Goal: Information Seeking & Learning: Check status

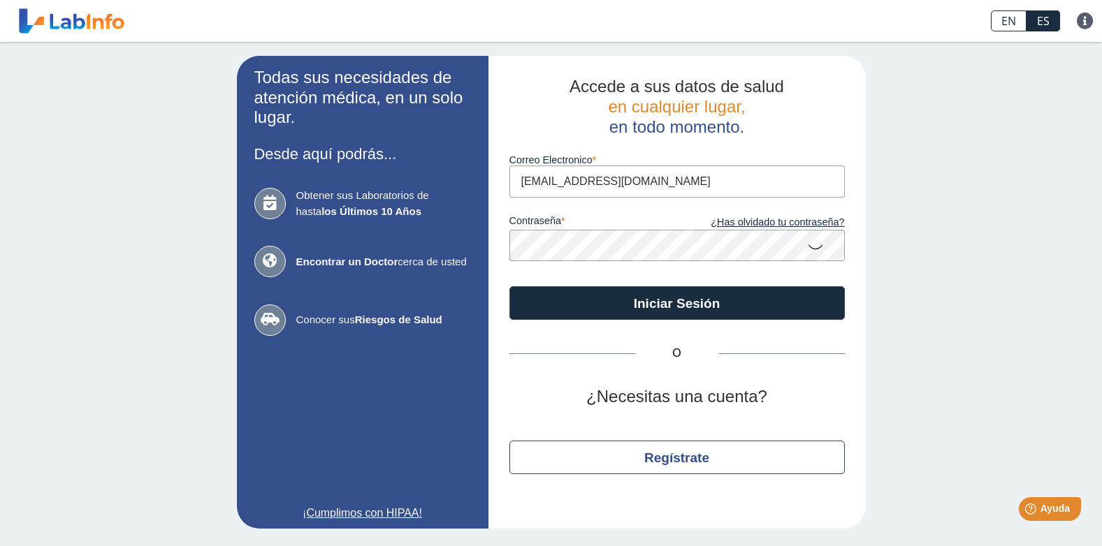
click at [509, 286] on button "Iniciar Sesión" at bounding box center [676, 303] width 335 height 34
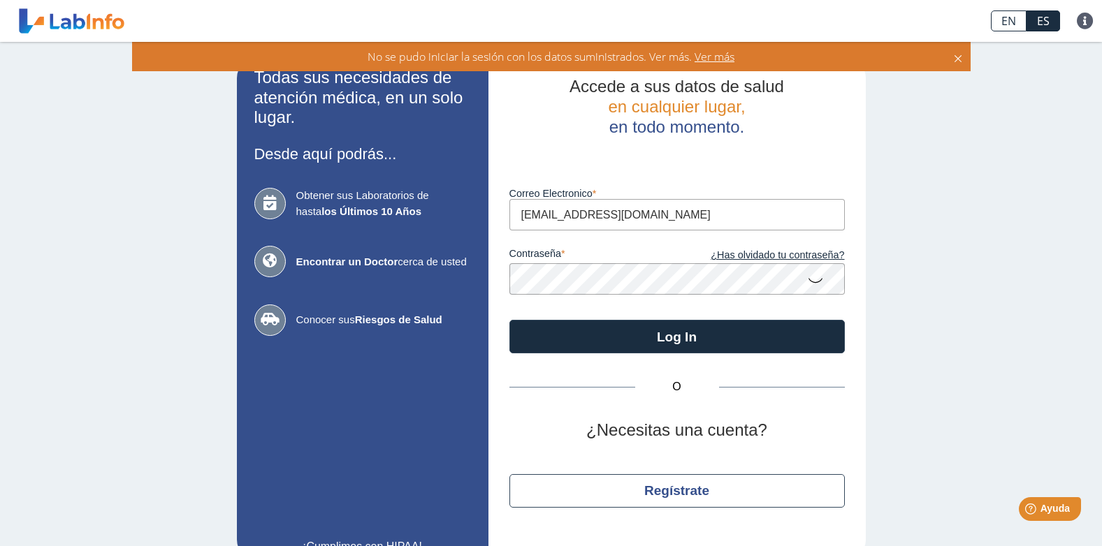
click at [509, 320] on button "Log In" at bounding box center [676, 337] width 335 height 34
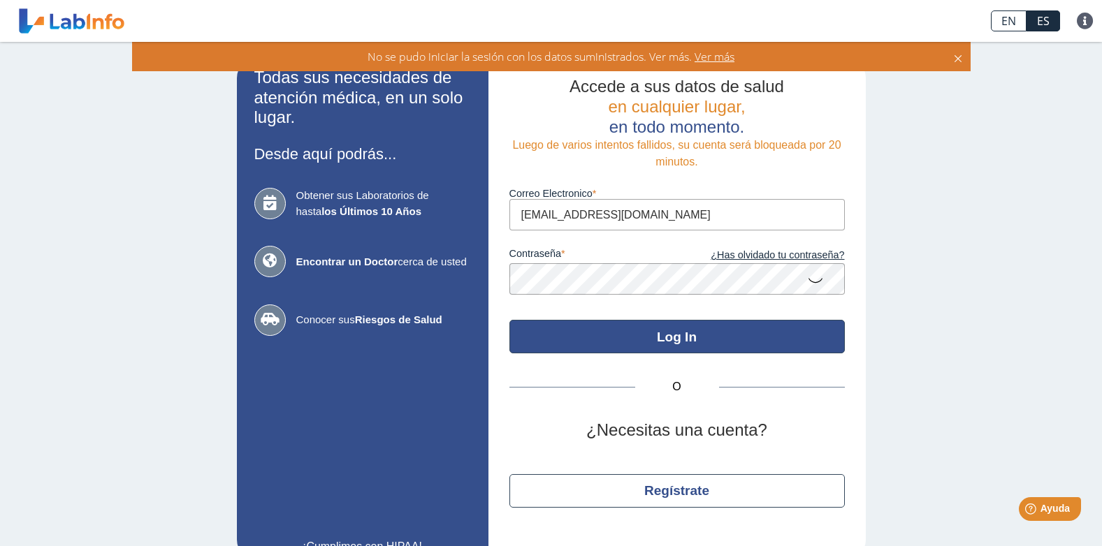
click at [604, 337] on button "Log In" at bounding box center [676, 337] width 335 height 34
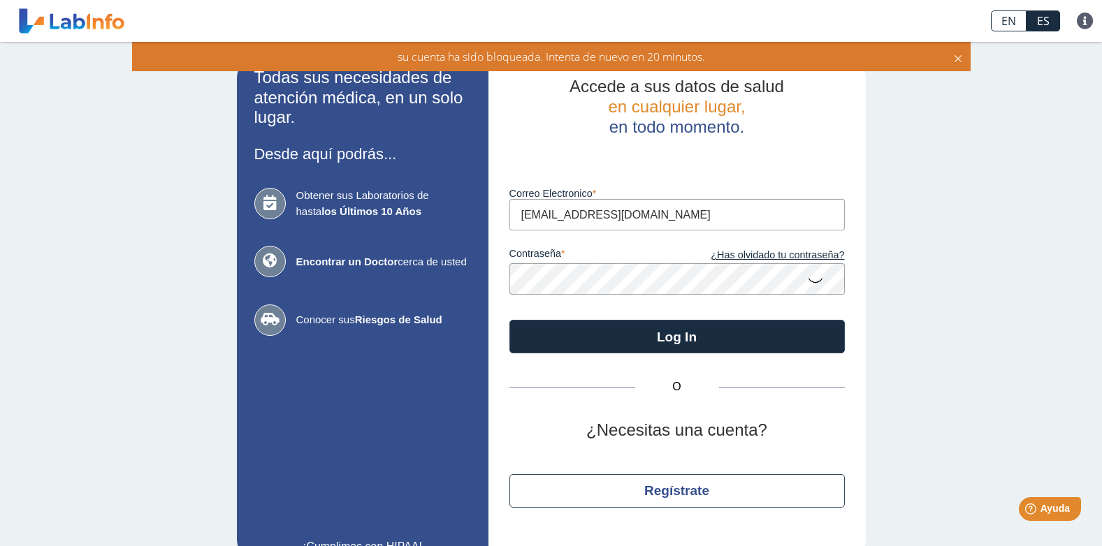
click at [807, 283] on icon at bounding box center [815, 279] width 17 height 27
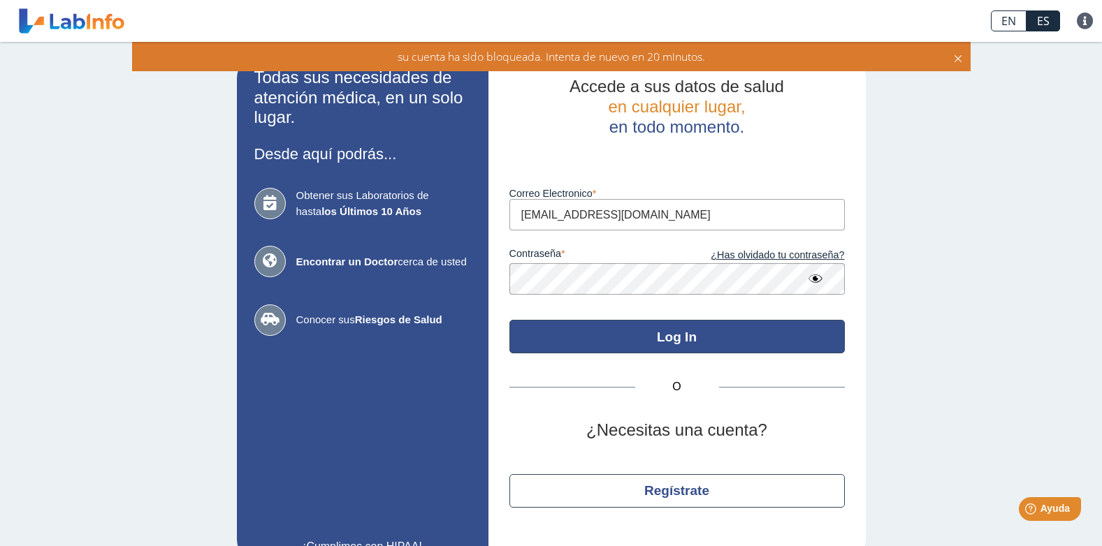
click at [694, 339] on button "Log In" at bounding box center [676, 337] width 335 height 34
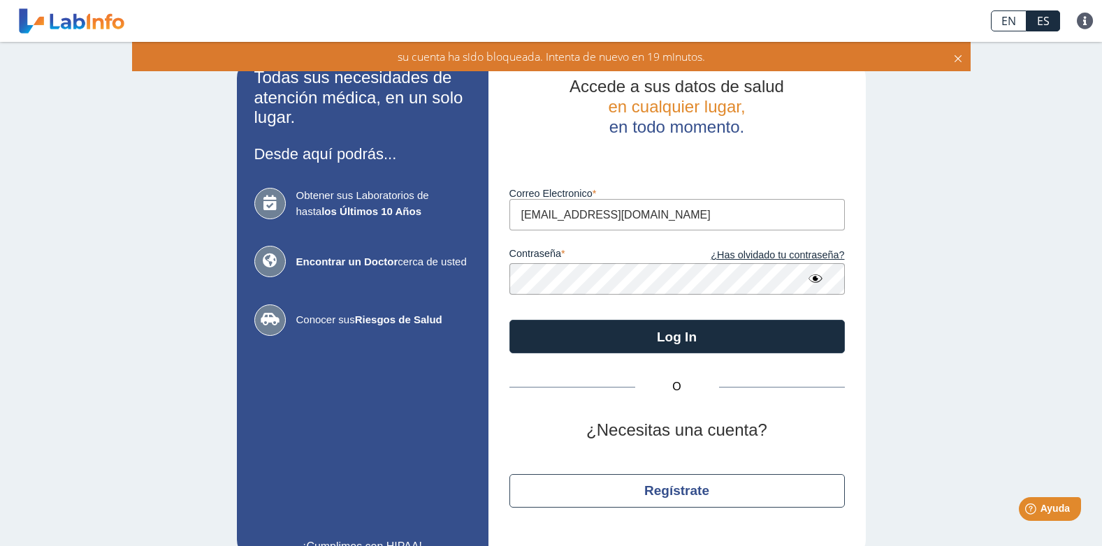
click at [727, 214] on input "perezrescue1@gmail.com" at bounding box center [676, 214] width 335 height 31
click at [709, 221] on input "perezrescue1@gmail.com" at bounding box center [676, 214] width 335 height 31
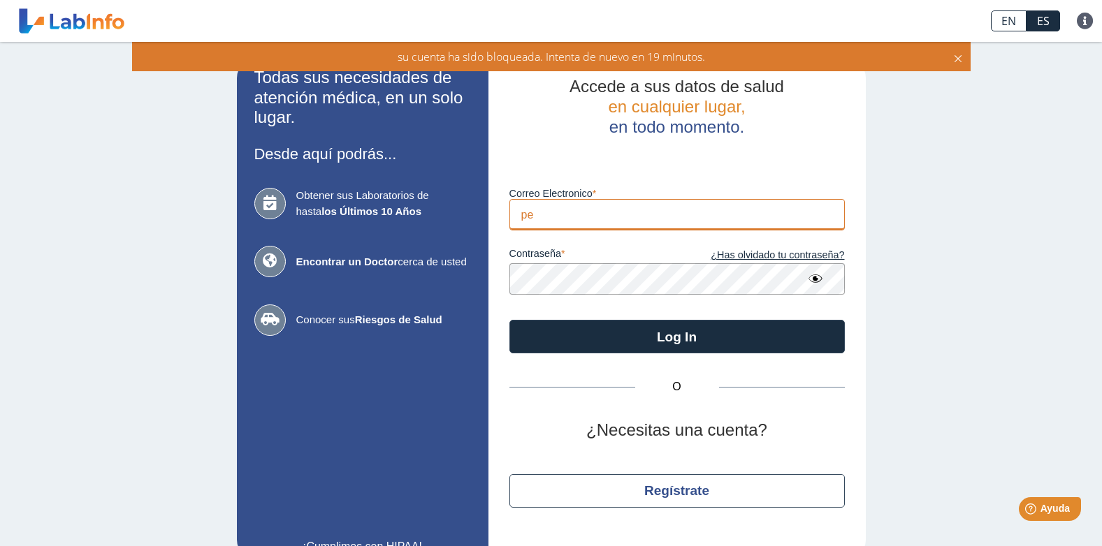
type input "p"
click at [709, 221] on input "Correo Electronico" at bounding box center [676, 214] width 335 height 31
type input "perezrescue1@gmail.com"
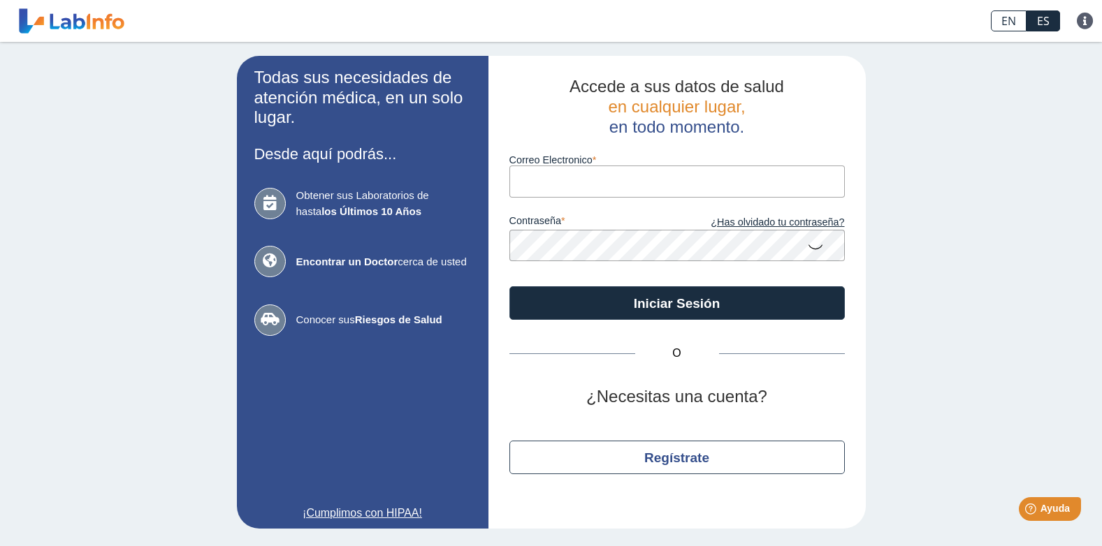
click at [546, 174] on input "Correo Electronico" at bounding box center [676, 181] width 335 height 31
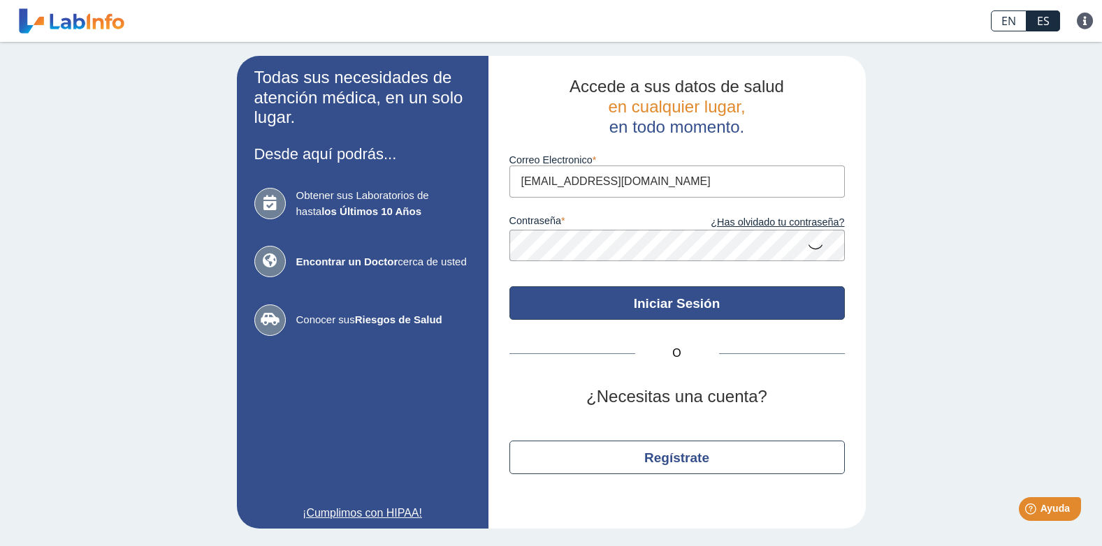
click at [607, 303] on button "Iniciar Sesión" at bounding box center [676, 303] width 335 height 34
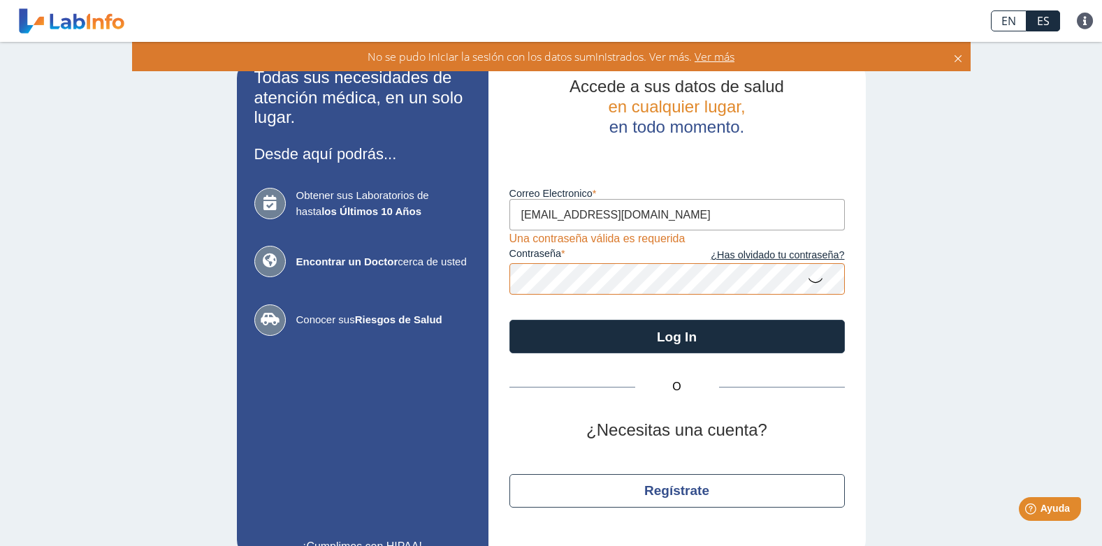
click at [669, 222] on input "[EMAIL_ADDRESS][DOMAIN_NAME]" at bounding box center [676, 214] width 335 height 31
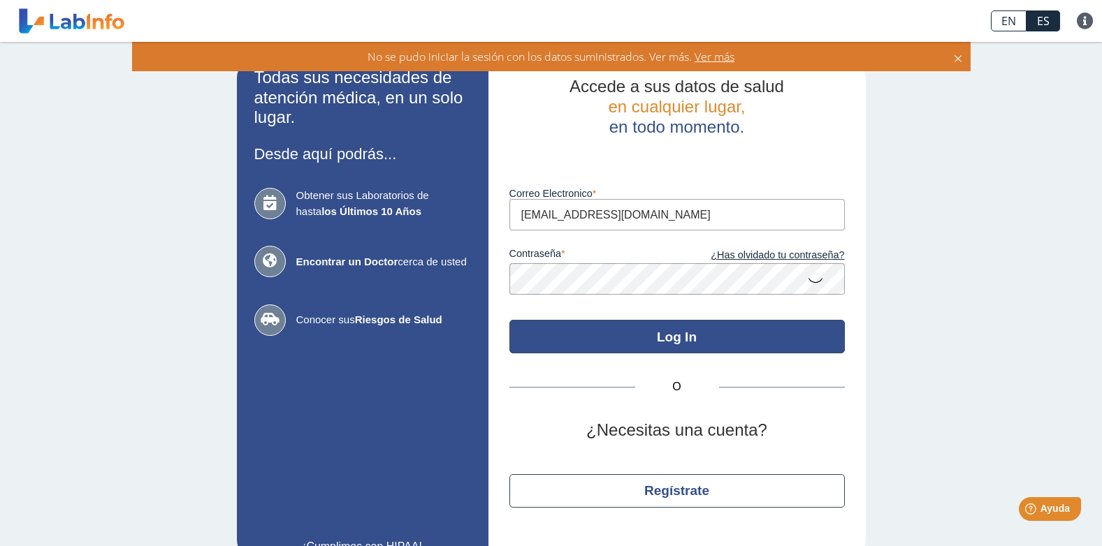
click at [629, 345] on button "Log In" at bounding box center [676, 337] width 335 height 34
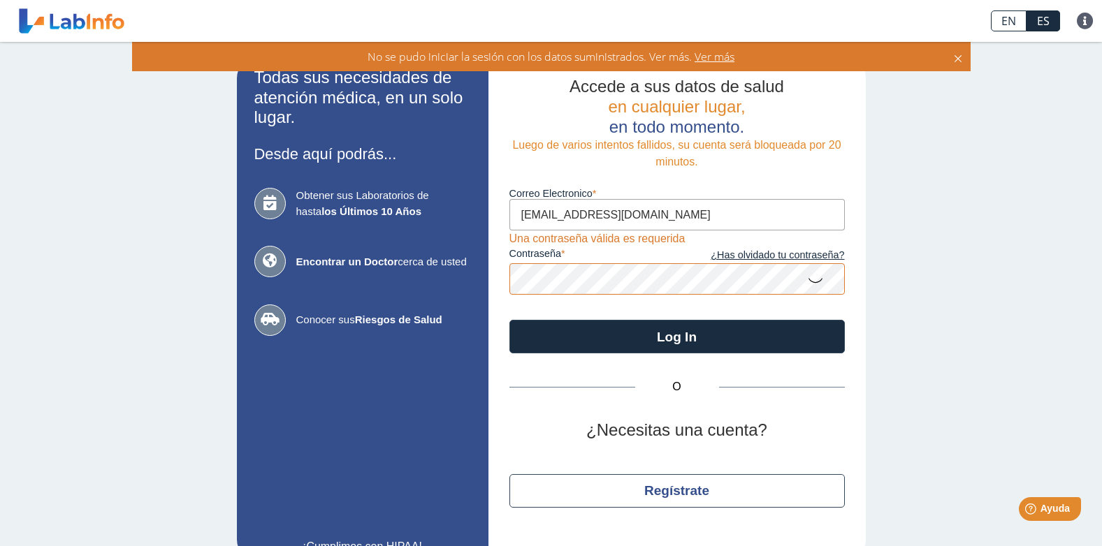
click at [690, 219] on input "[EMAIL_ADDRESS][DOMAIN_NAME]" at bounding box center [676, 214] width 335 height 31
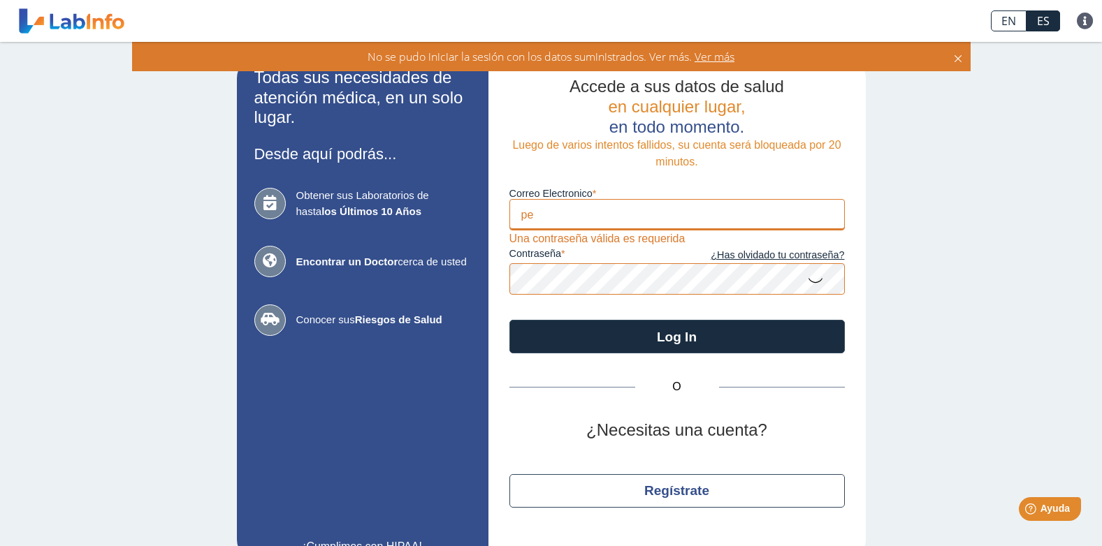
type input "p"
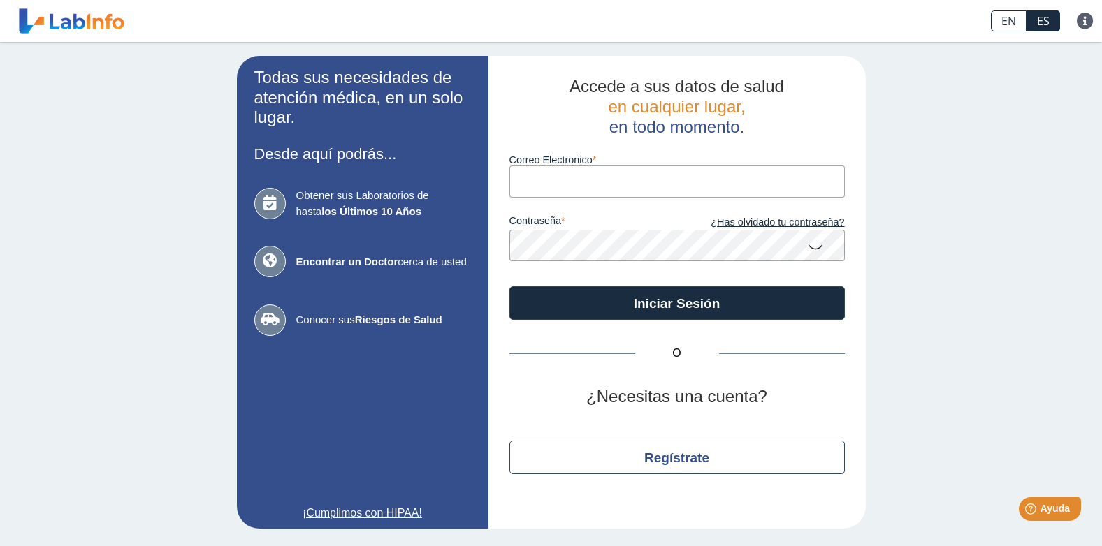
type input "[EMAIL_ADDRESS][DOMAIN_NAME]"
drag, startPoint x: 572, startPoint y: 168, endPoint x: 576, endPoint y: 191, distance: 23.3
click at [572, 170] on input "[EMAIL_ADDRESS][DOMAIN_NAME]" at bounding box center [676, 181] width 335 height 31
click at [631, 184] on input "[EMAIL_ADDRESS][DOMAIN_NAME]" at bounding box center [676, 181] width 335 height 31
click at [949, 215] on div "Todas sus necesidades de atención médica, en un solo lugar. Desde aquí podrás..…" at bounding box center [551, 292] width 1102 height 501
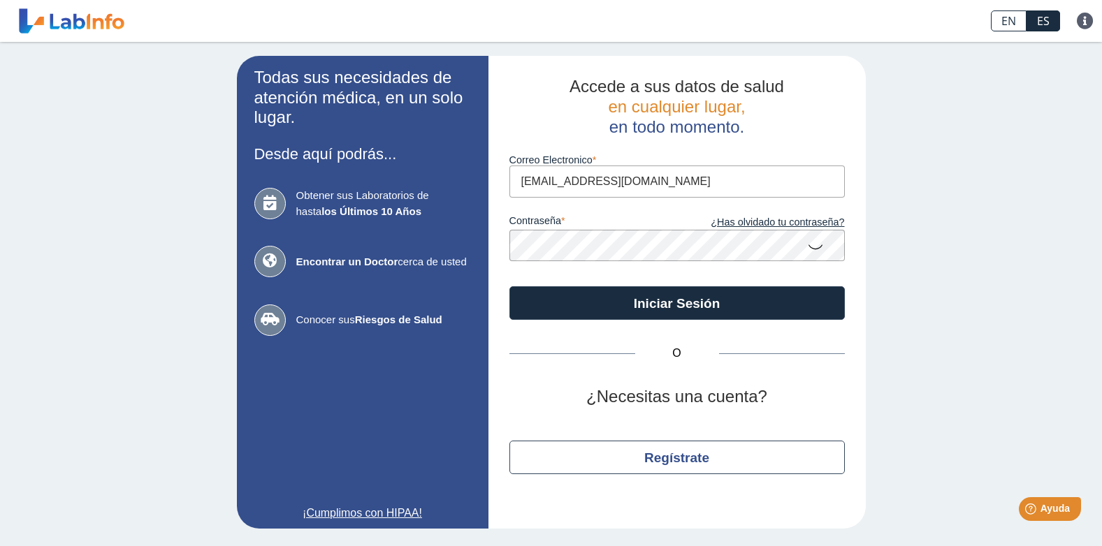
click at [817, 249] on icon at bounding box center [815, 246] width 17 height 27
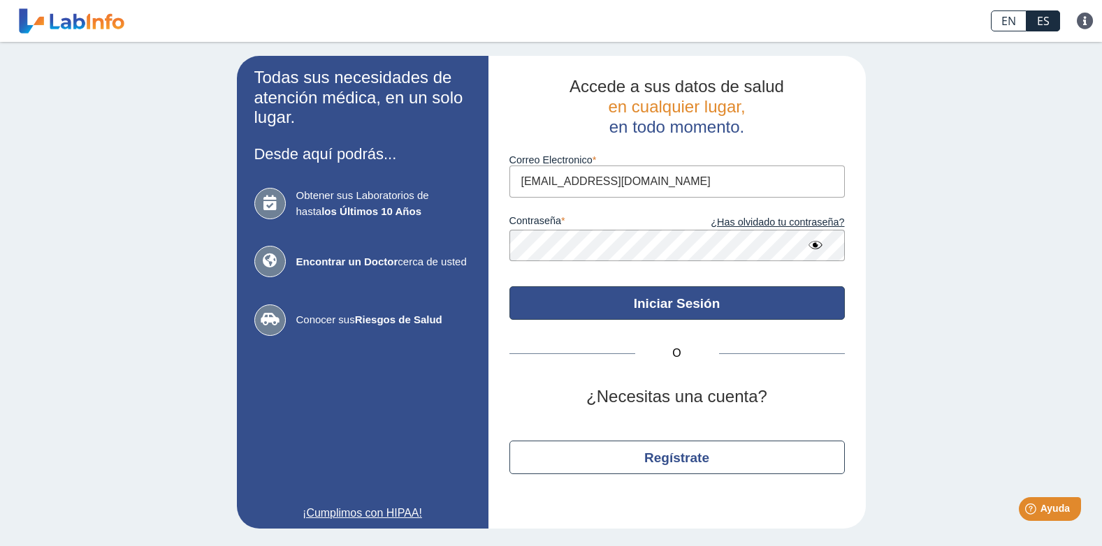
click at [697, 310] on button "Iniciar Sesión" at bounding box center [676, 303] width 335 height 34
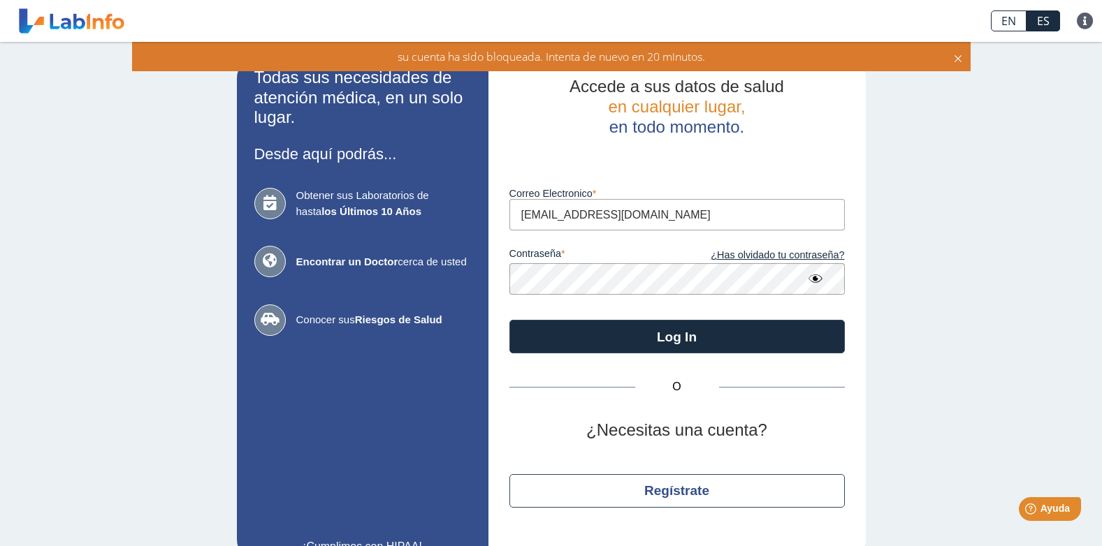
click at [961, 58] on icon at bounding box center [957, 56] width 11 height 15
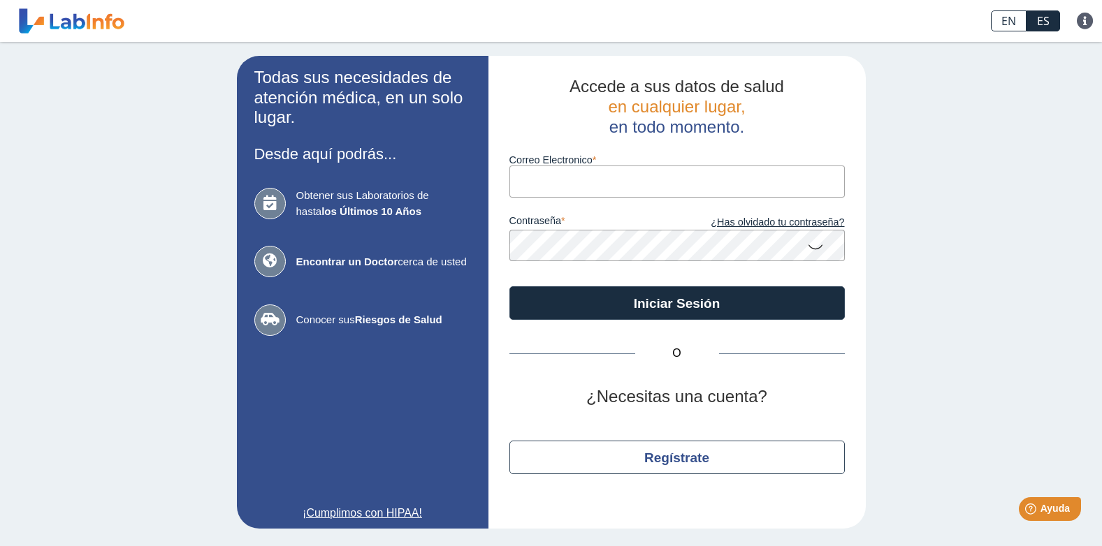
click at [598, 175] on input "Correo Electronico" at bounding box center [676, 181] width 335 height 31
type input "[EMAIL_ADDRESS][DOMAIN_NAME]"
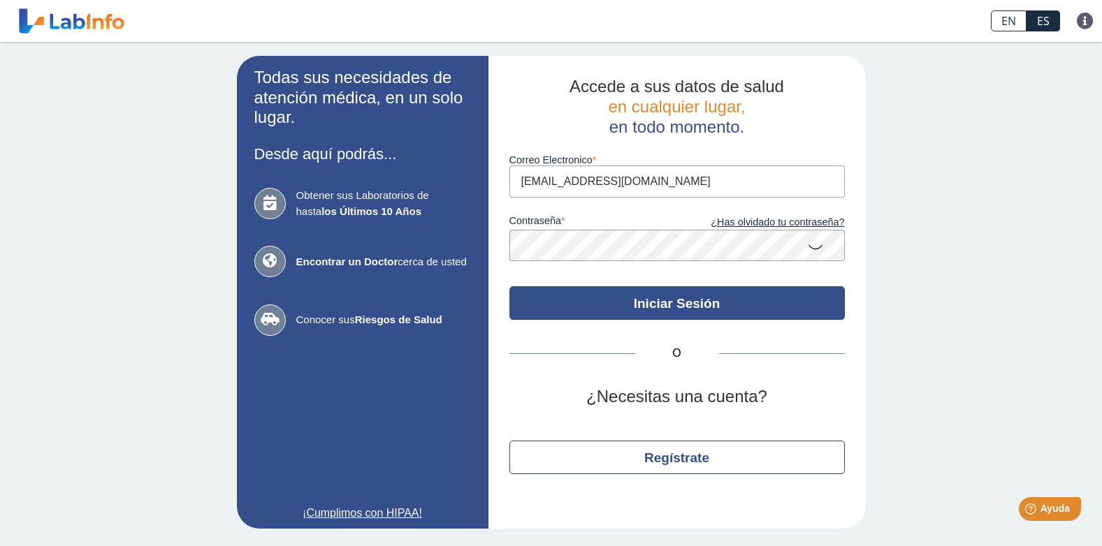
click at [675, 312] on button "Iniciar Sesión" at bounding box center [676, 303] width 335 height 34
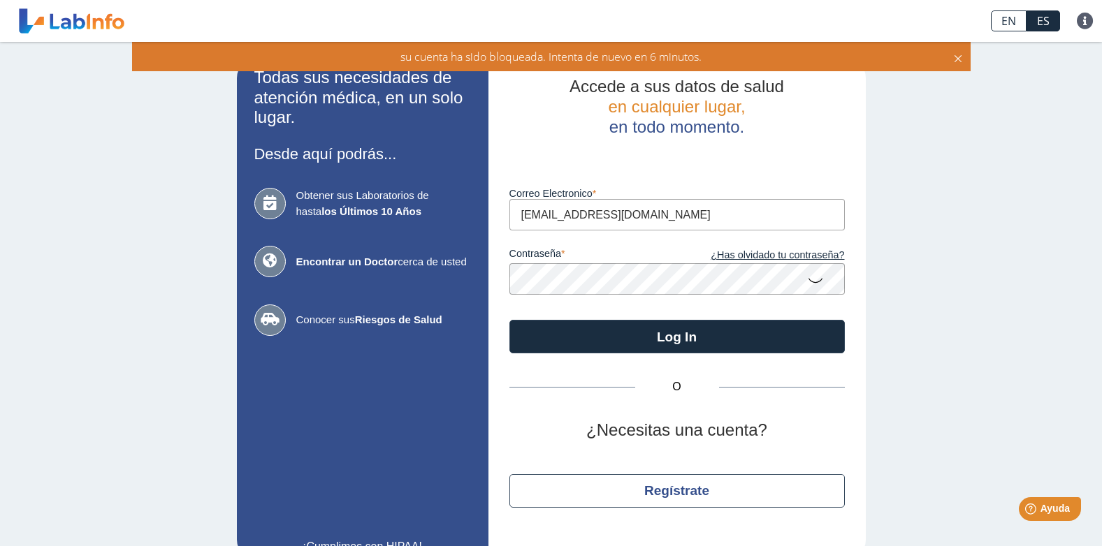
click at [809, 281] on icon at bounding box center [815, 279] width 17 height 27
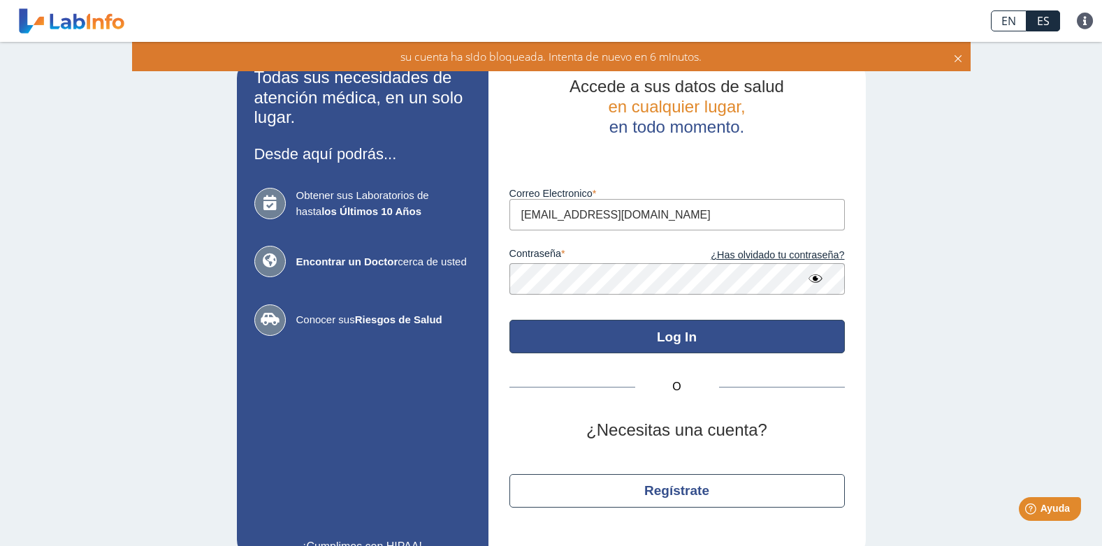
click at [751, 341] on button "Log In" at bounding box center [676, 337] width 335 height 34
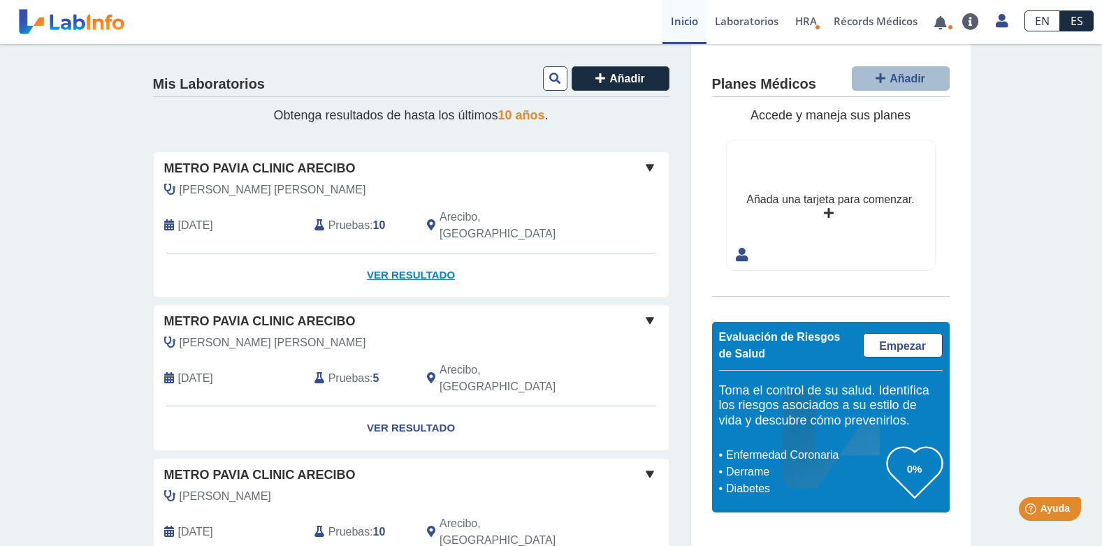
click at [416, 254] on link "Ver Resultado" at bounding box center [411, 276] width 515 height 44
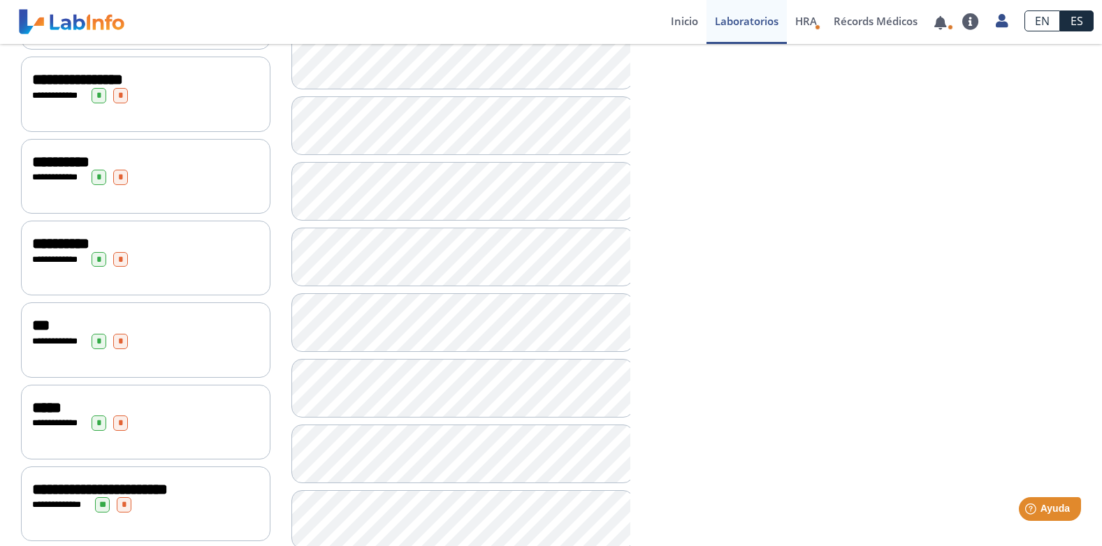
scroll to position [419, 0]
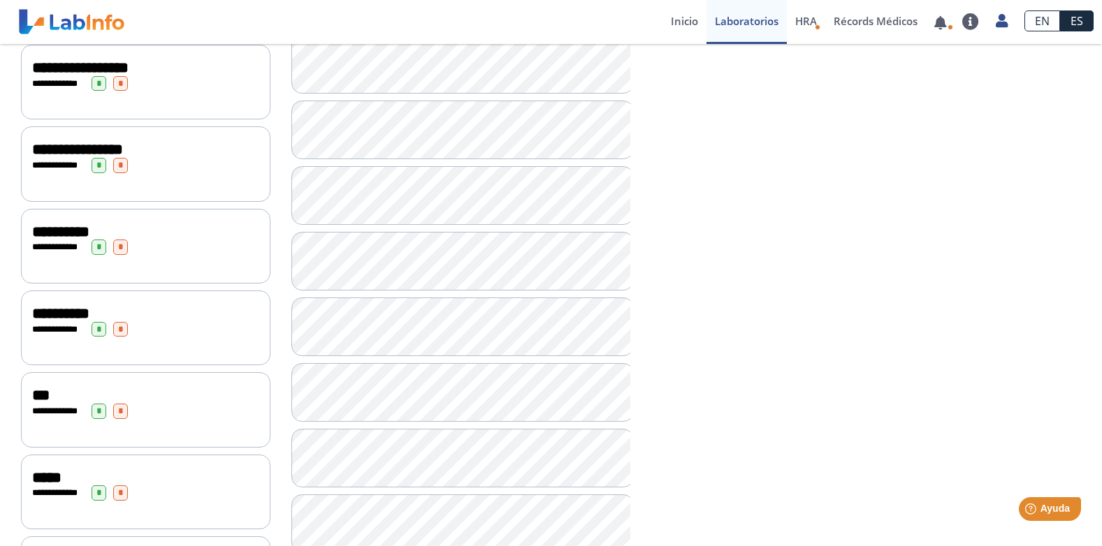
click at [170, 189] on div "**********" at bounding box center [145, 163] width 249 height 75
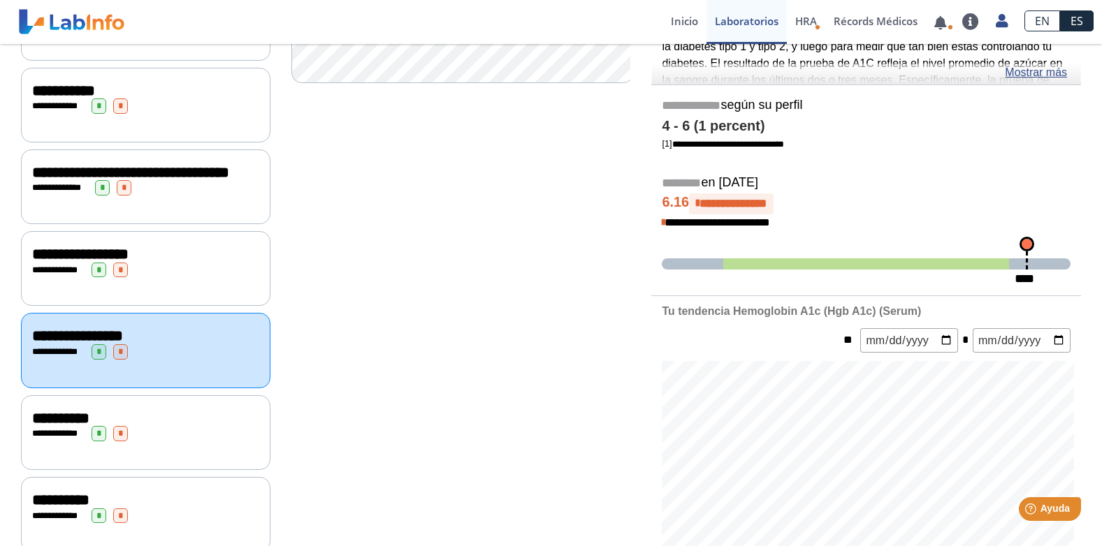
scroll to position [210, 0]
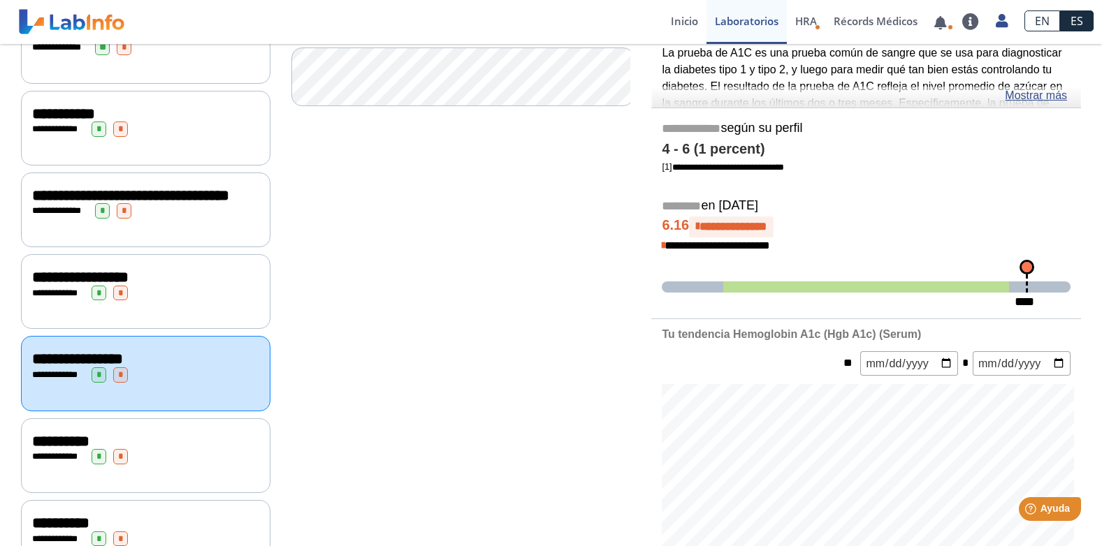
click at [210, 236] on div "**********" at bounding box center [145, 210] width 249 height 75
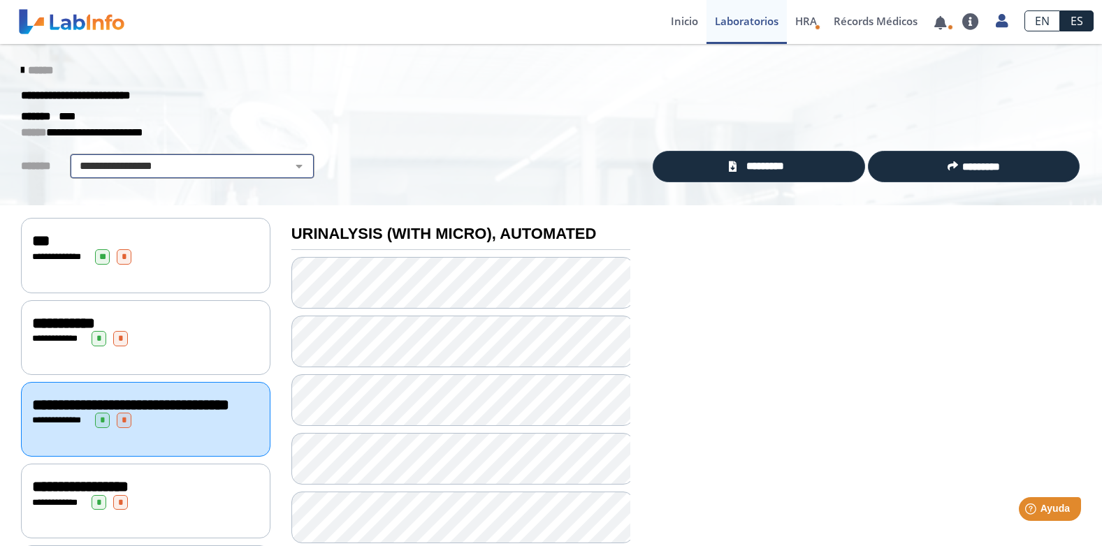
click at [290, 169] on select "**********" at bounding box center [192, 166] width 236 height 17
select select "***"
click at [74, 158] on select "**********" at bounding box center [192, 166] width 236 height 17
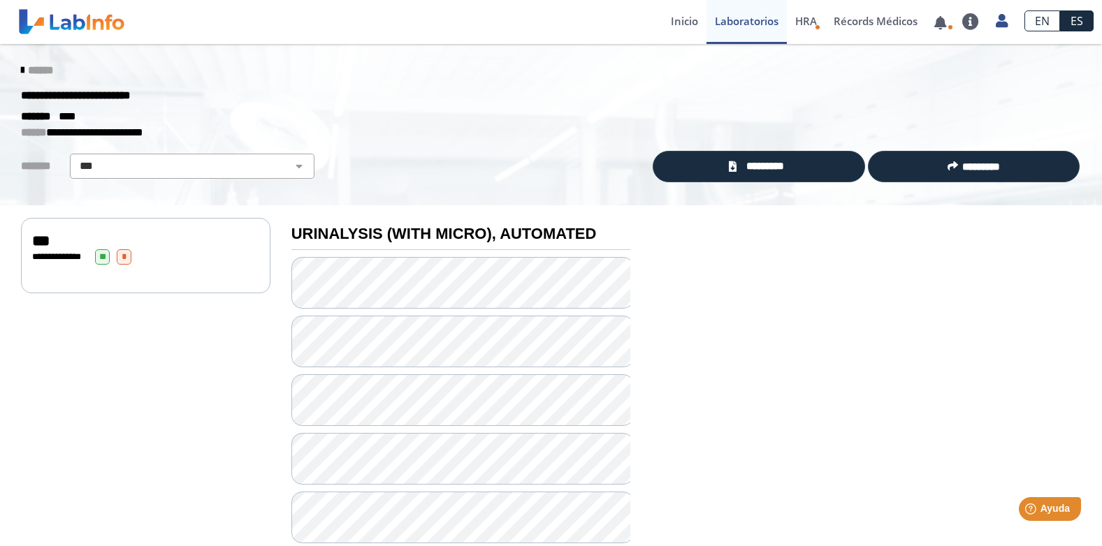
click at [71, 256] on span "**********" at bounding box center [62, 256] width 38 height 9
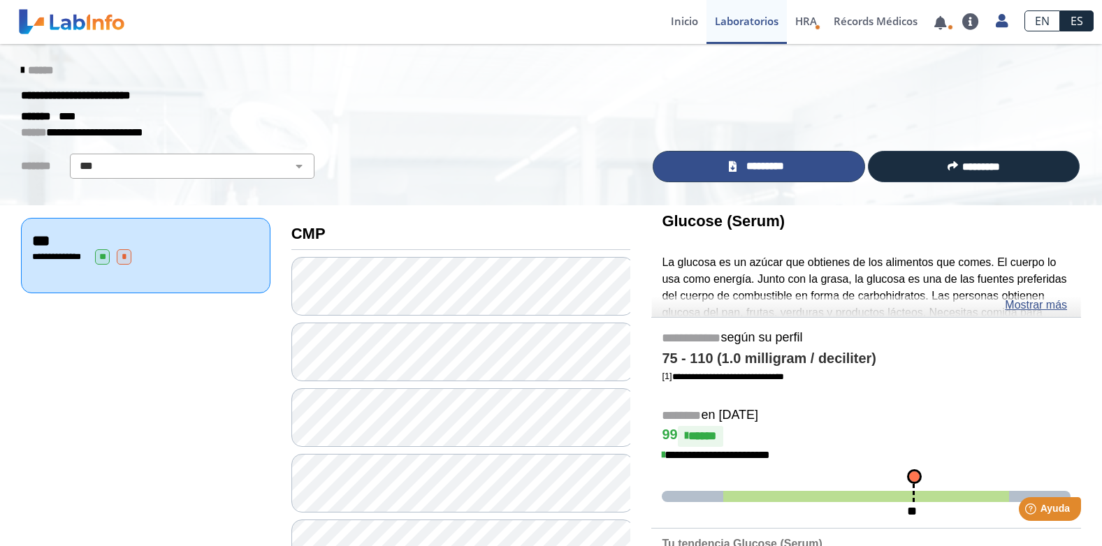
click at [728, 173] on link "*********" at bounding box center [759, 166] width 212 height 31
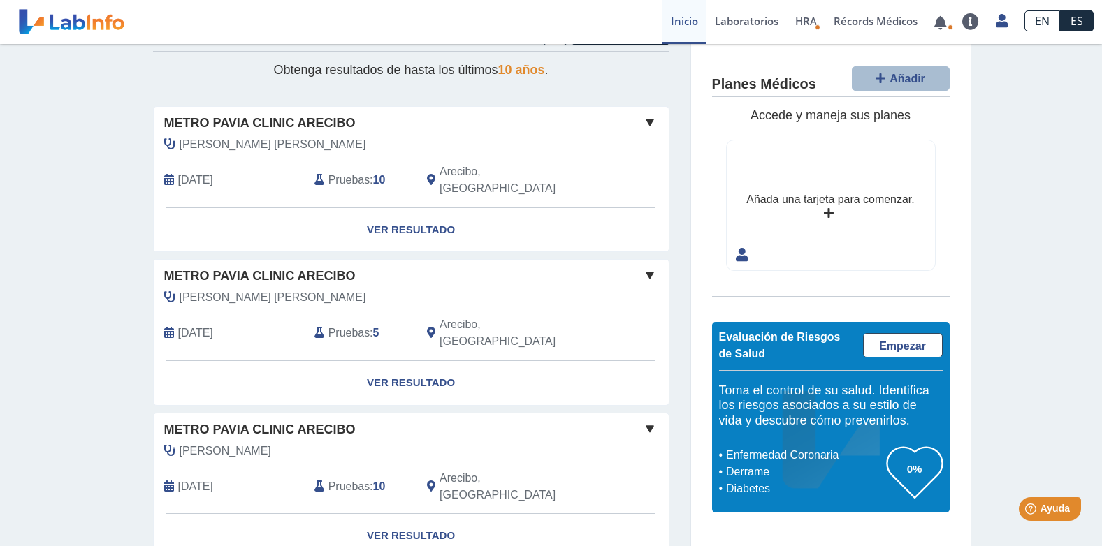
scroll to position [70, 0]
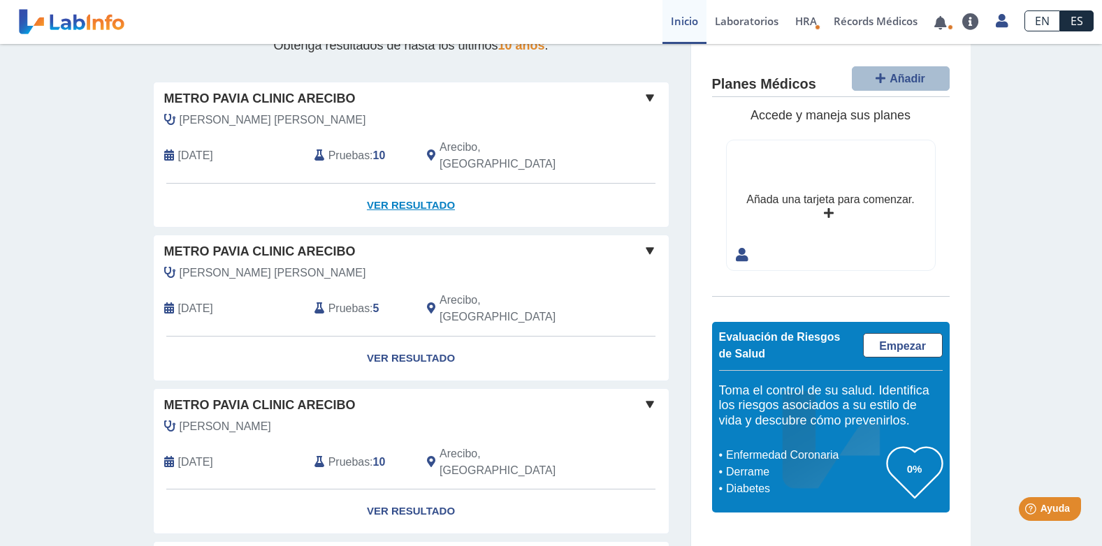
click at [394, 185] on link "Ver Resultado" at bounding box center [411, 206] width 515 height 44
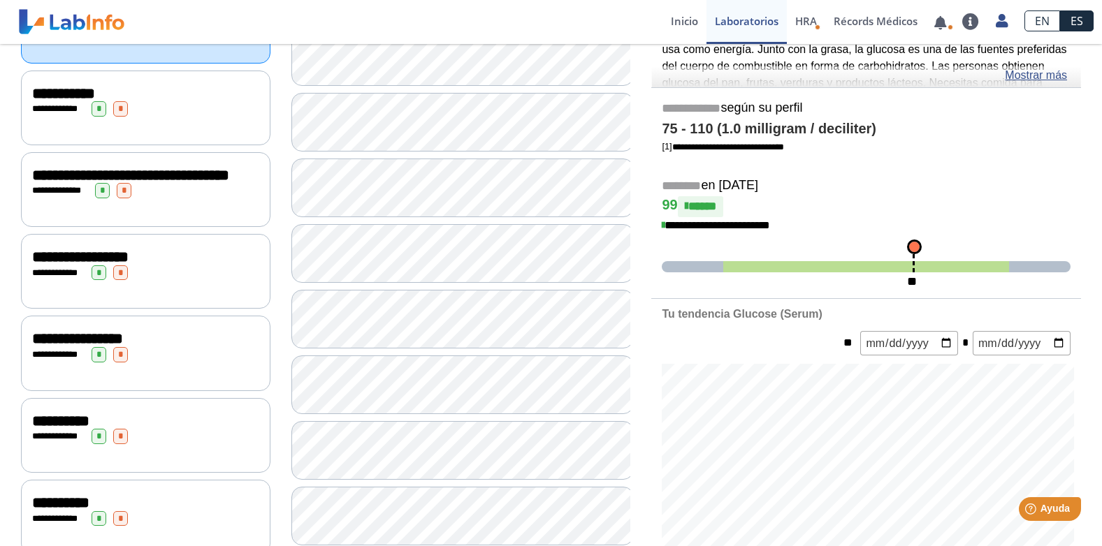
scroll to position [234, 0]
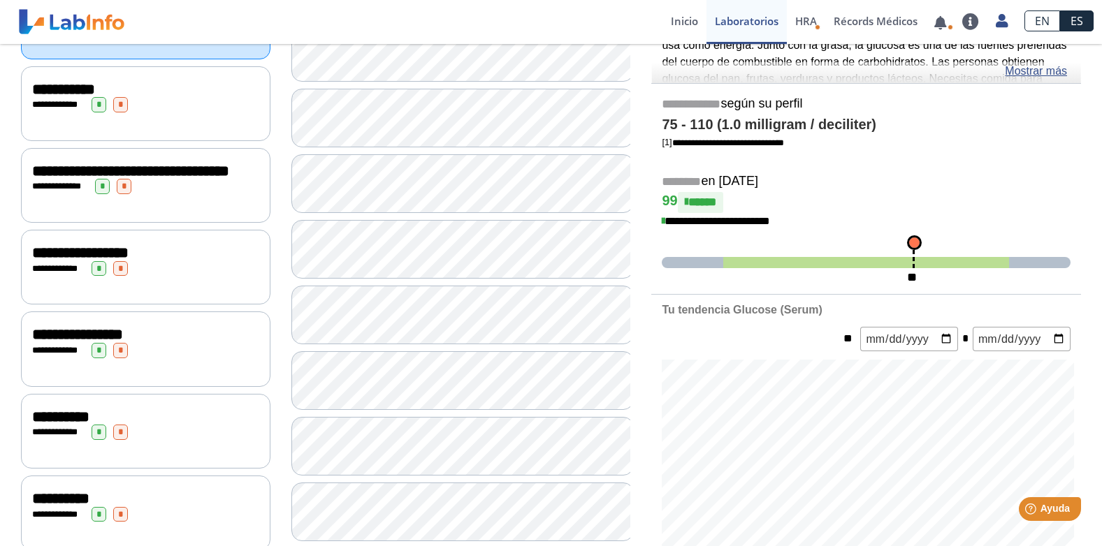
click at [122, 194] on span "*" at bounding box center [124, 186] width 15 height 15
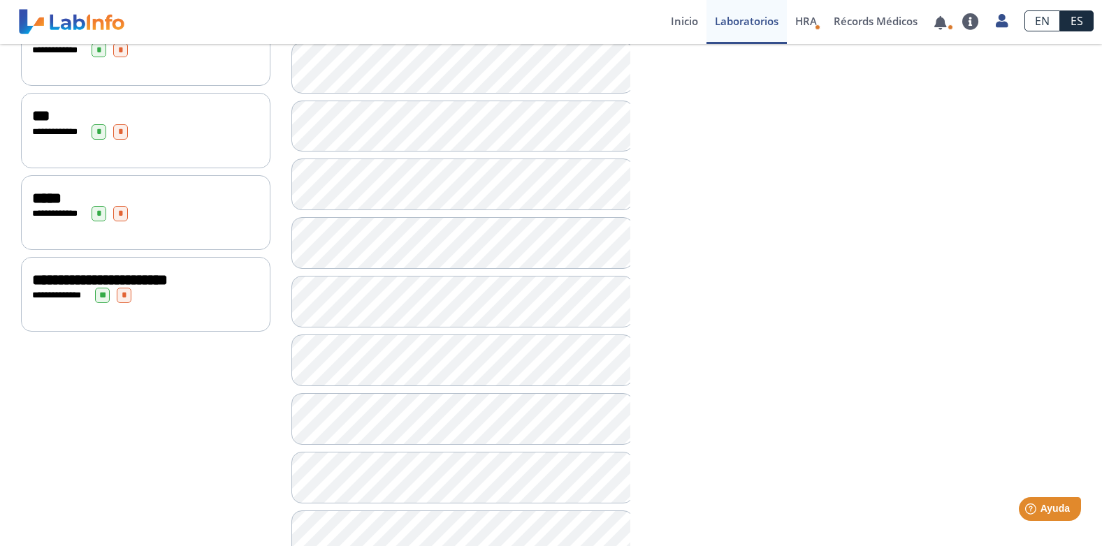
scroll to position [723, 0]
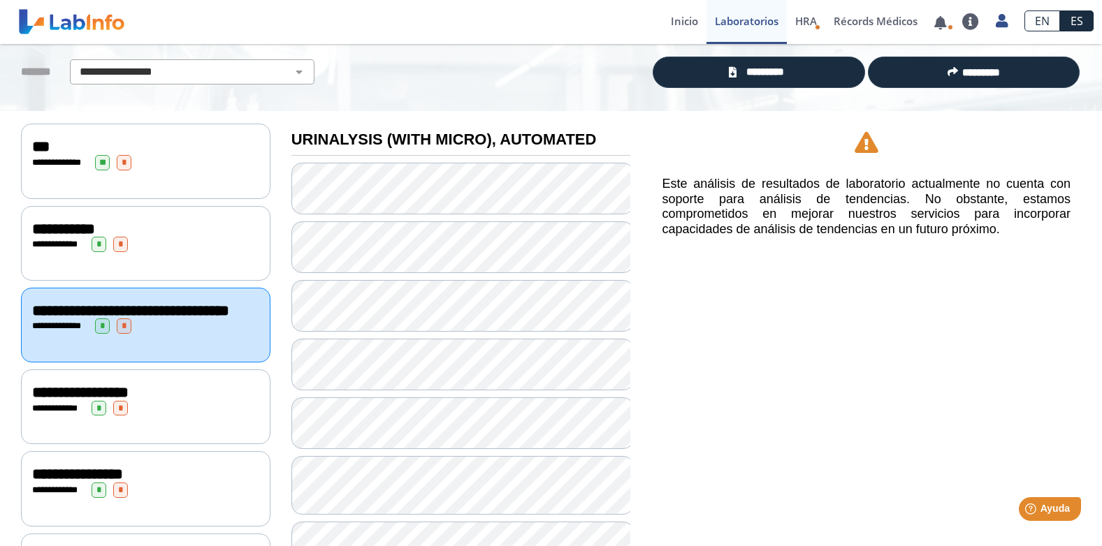
scroll to position [70, 0]
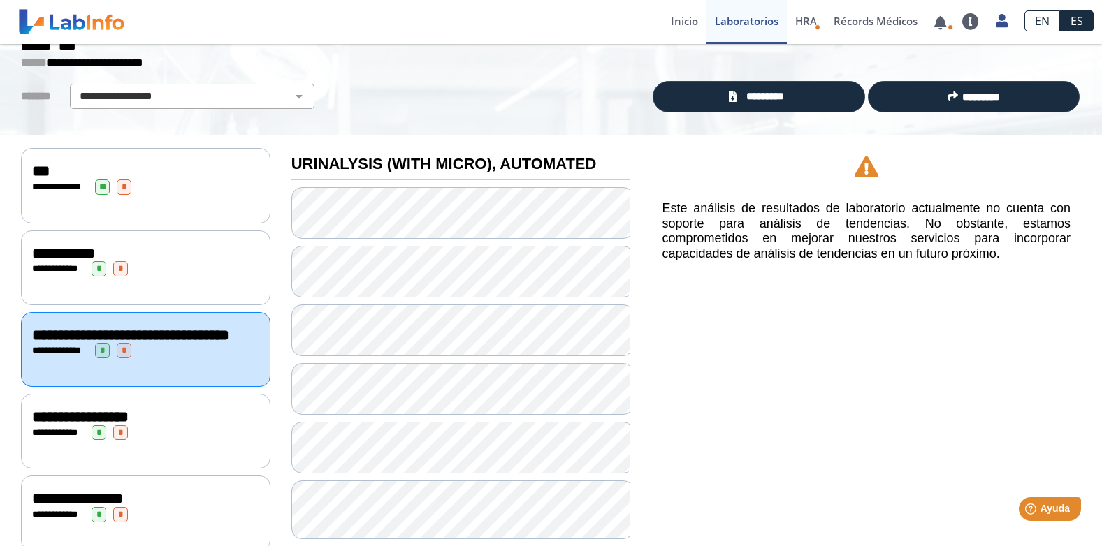
click at [134, 440] on div "**********" at bounding box center [145, 433] width 227 height 15
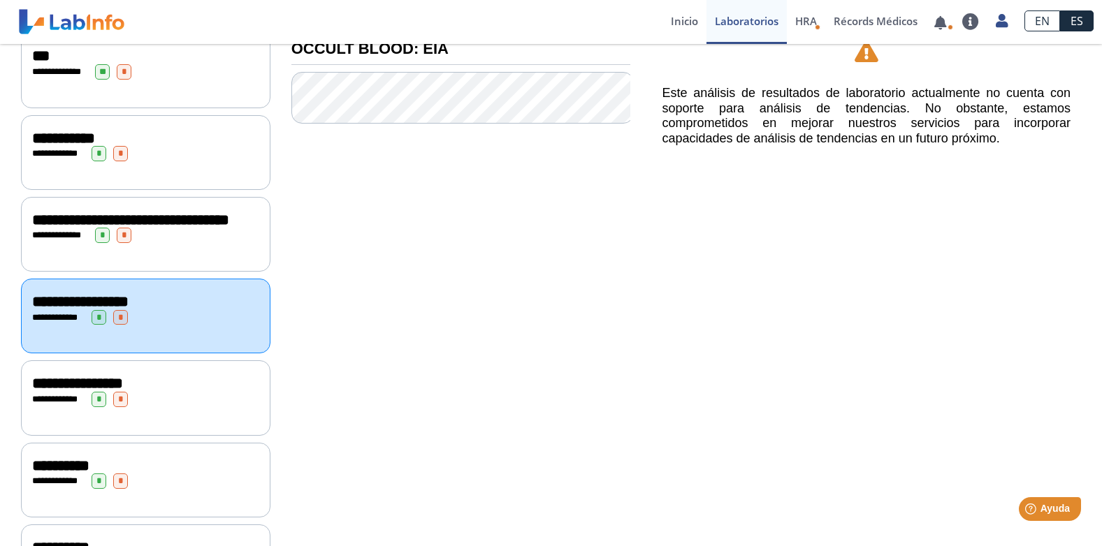
scroll to position [210, 0]
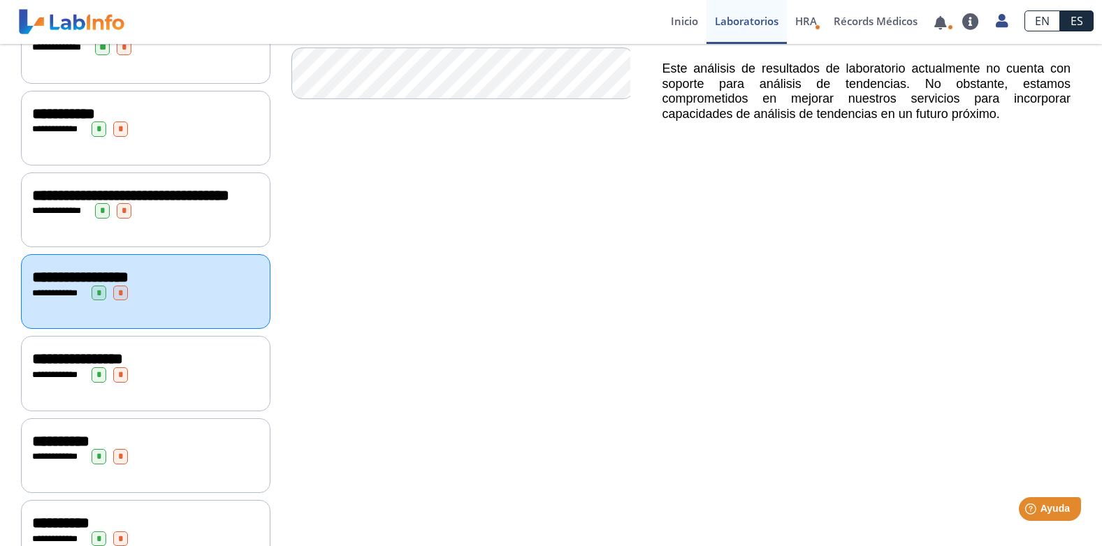
click at [164, 383] on div "**********" at bounding box center [145, 375] width 227 height 15
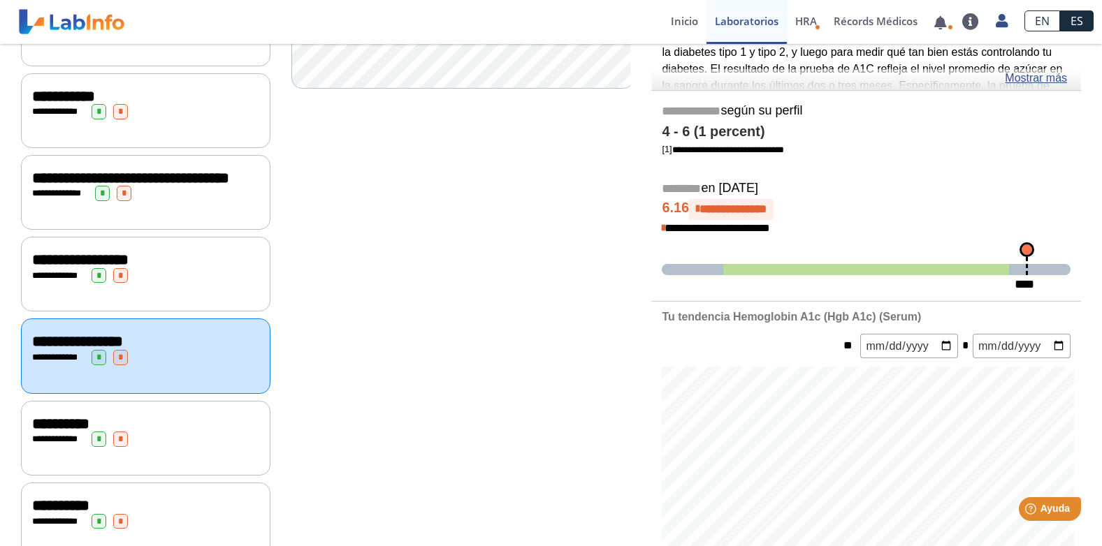
scroll to position [210, 0]
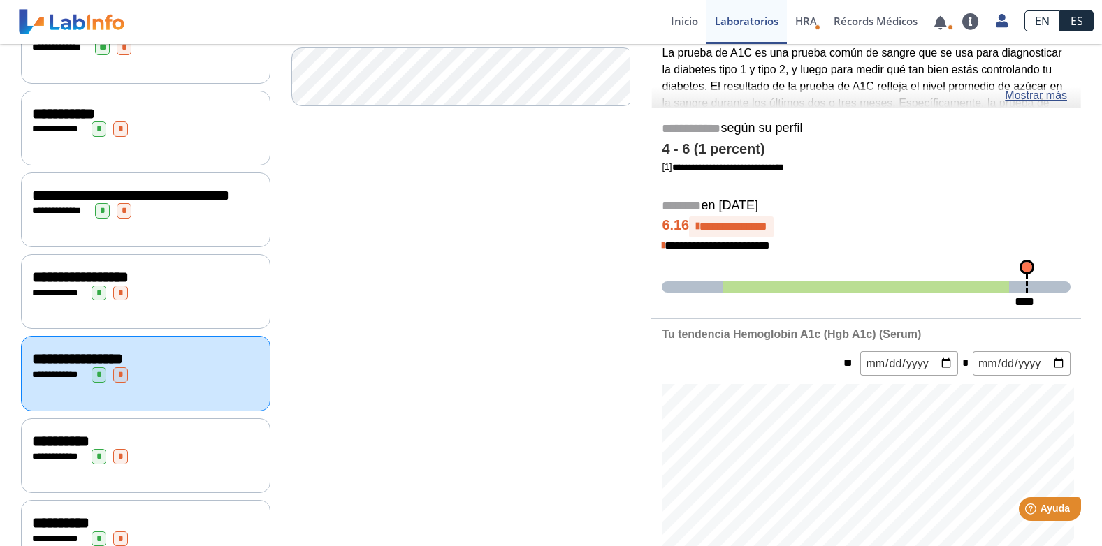
click at [152, 301] on div "**********" at bounding box center [145, 293] width 227 height 15
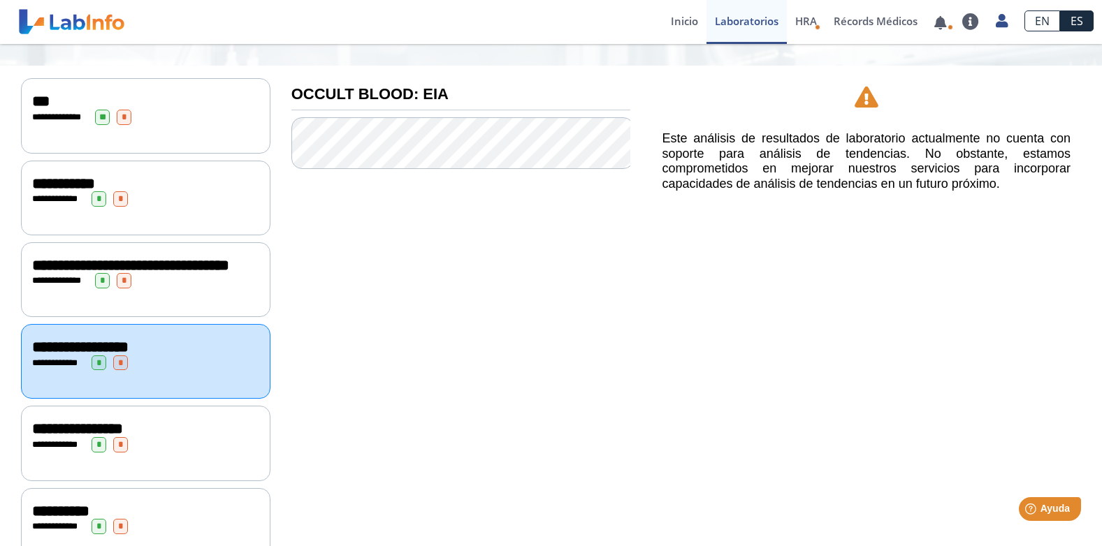
scroll to position [70, 0]
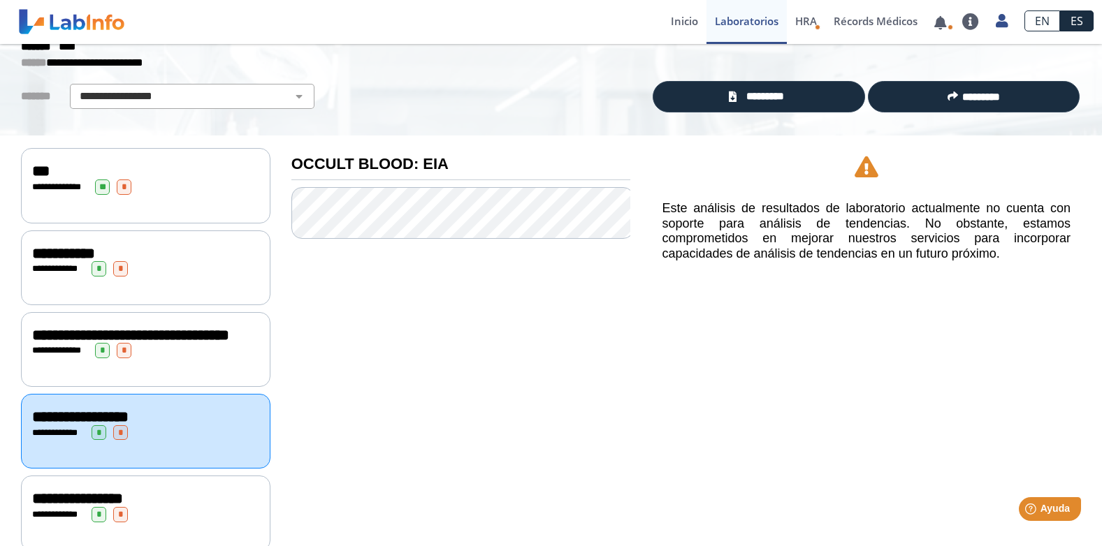
click at [168, 358] on div "**********" at bounding box center [145, 350] width 227 height 15
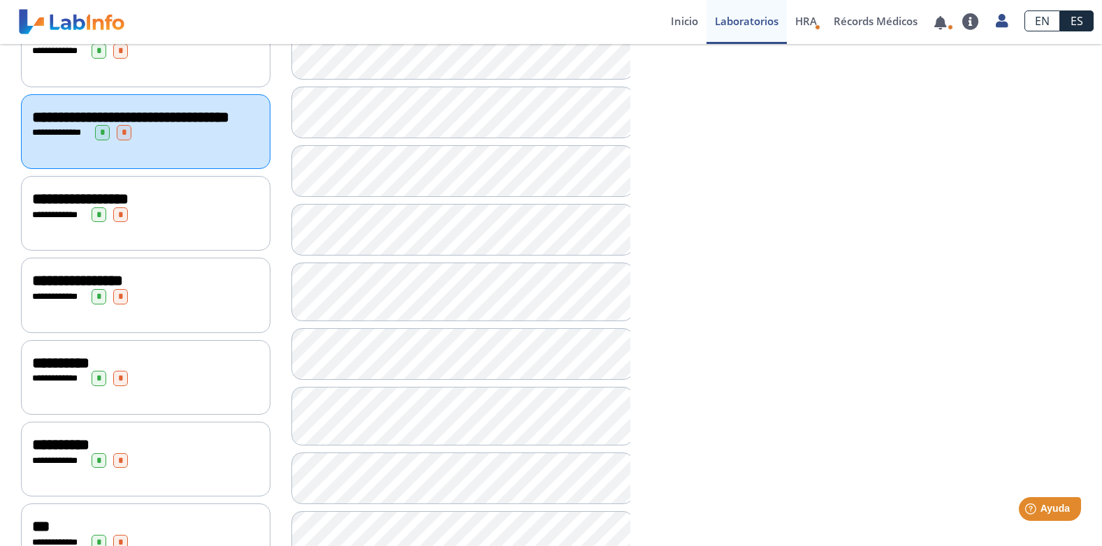
scroll to position [284, 0]
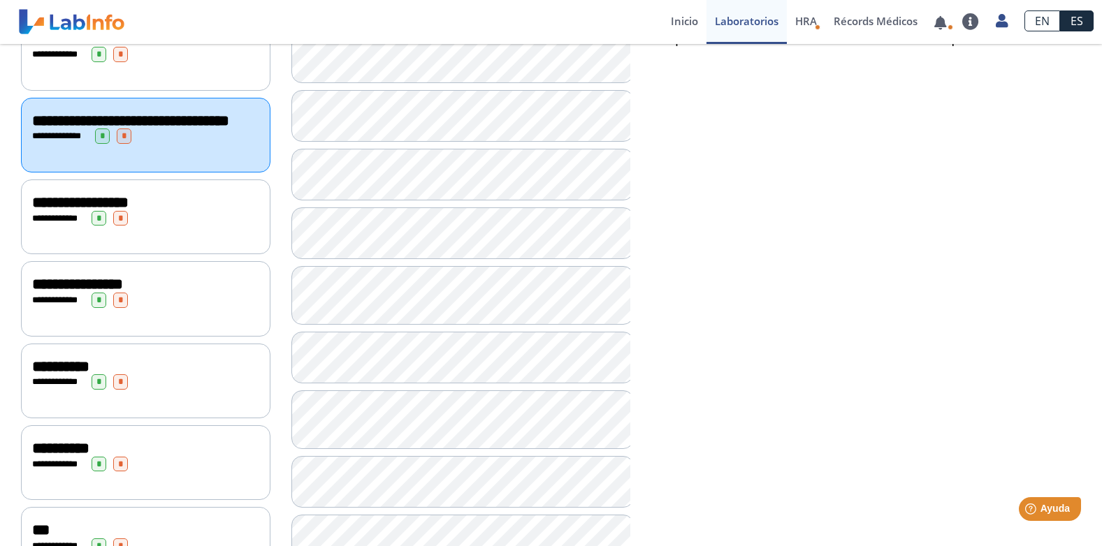
click at [124, 308] on span "*" at bounding box center [120, 300] width 15 height 15
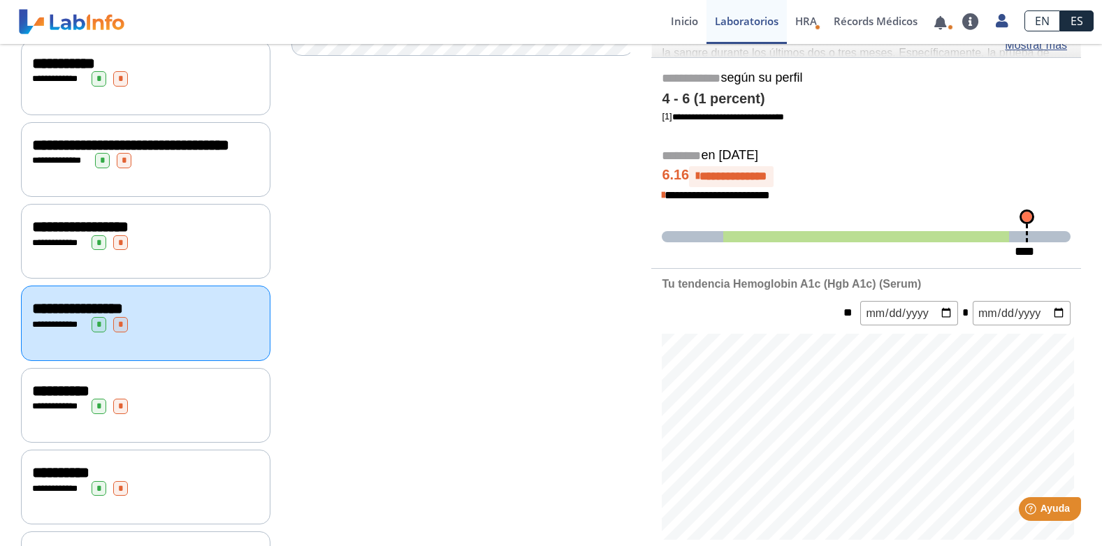
scroll to position [284, 0]
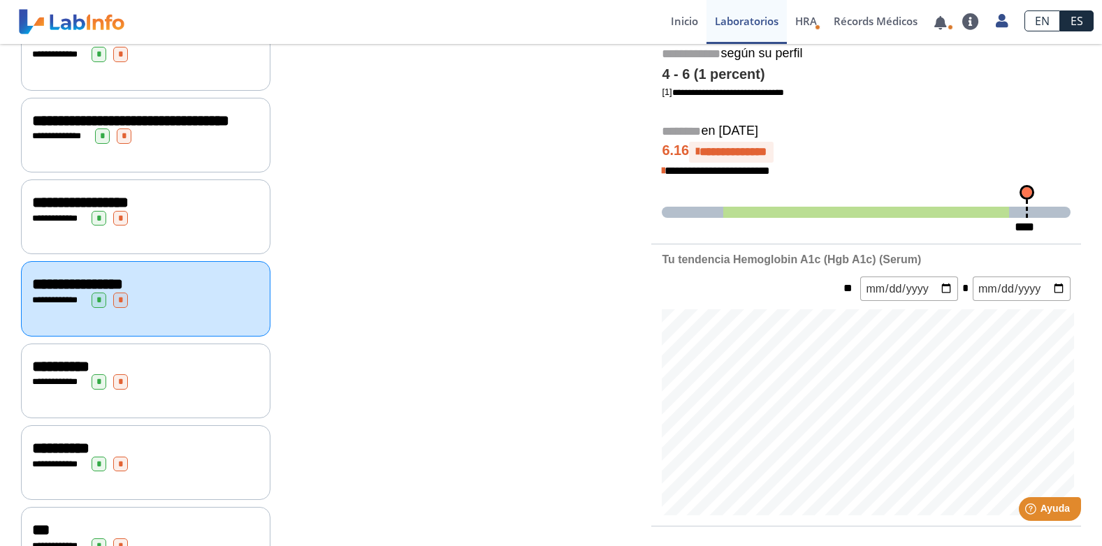
click at [118, 226] on span "*" at bounding box center [120, 218] width 15 height 15
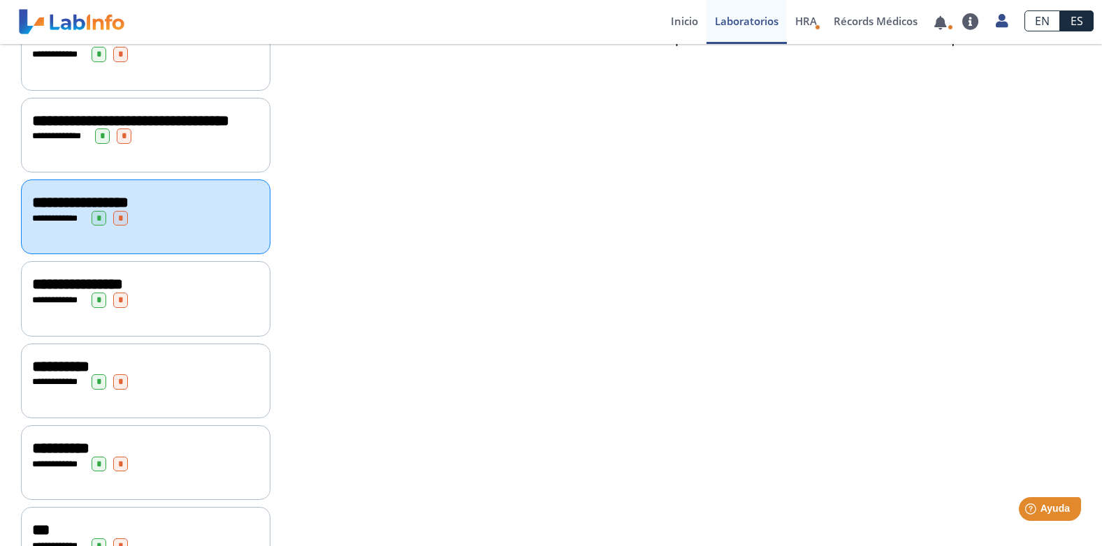
click at [122, 226] on span "*" at bounding box center [120, 218] width 15 height 15
click at [120, 226] on span "*" at bounding box center [120, 218] width 15 height 15
click at [126, 144] on span "*" at bounding box center [124, 136] width 15 height 15
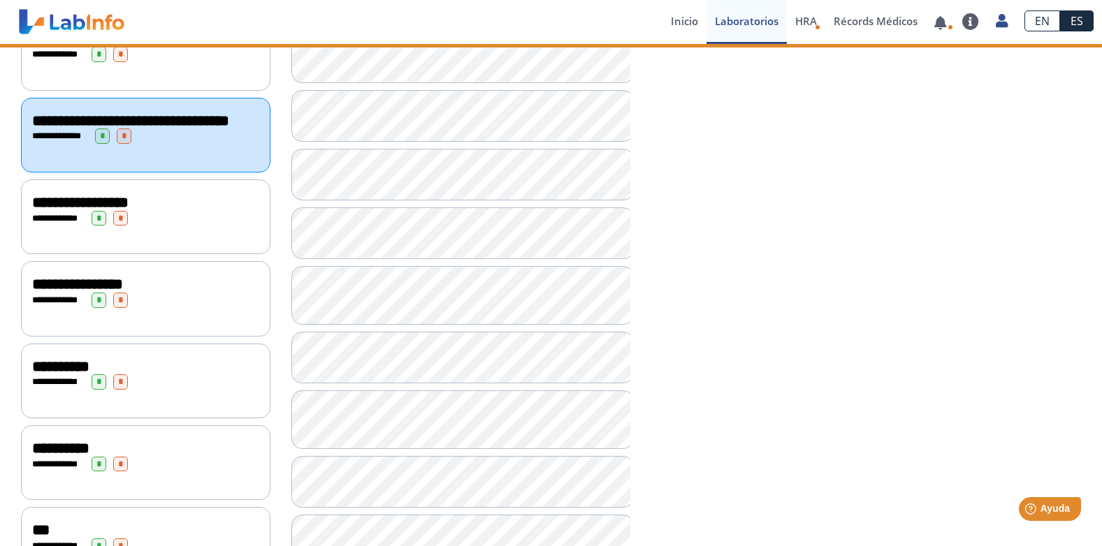
click at [126, 144] on span "*" at bounding box center [124, 136] width 15 height 15
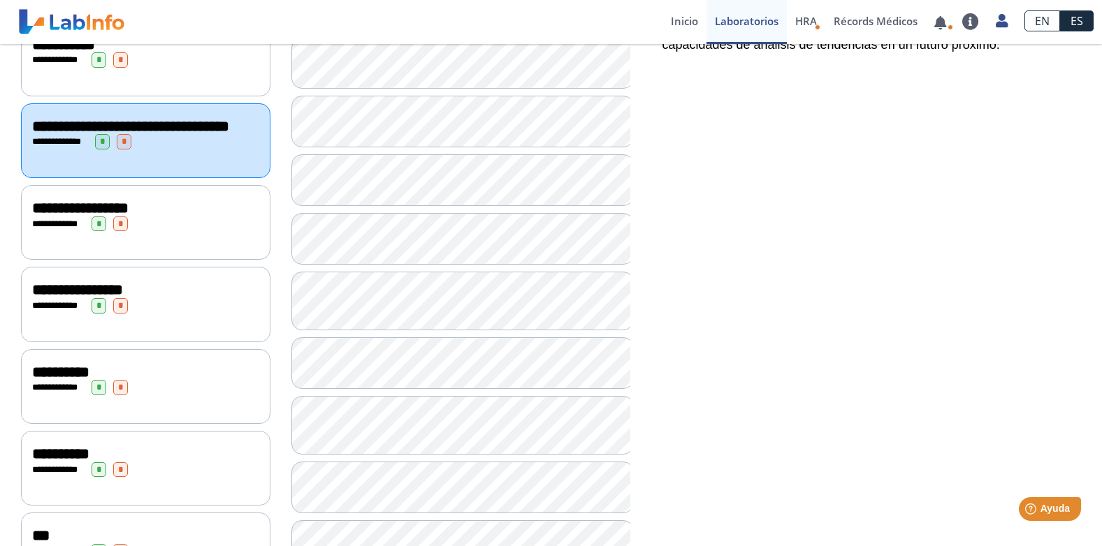
scroll to position [279, 0]
click at [119, 231] on span "*" at bounding box center [120, 223] width 15 height 15
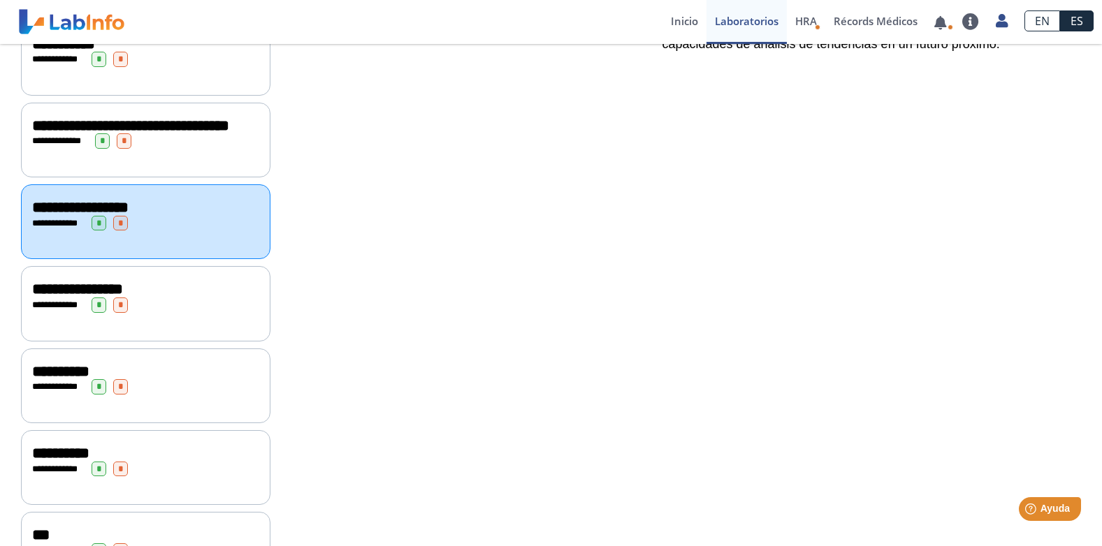
click at [117, 231] on span "*" at bounding box center [120, 223] width 15 height 15
click at [119, 231] on span "*" at bounding box center [120, 223] width 15 height 15
click at [123, 231] on span "*" at bounding box center [120, 223] width 15 height 15
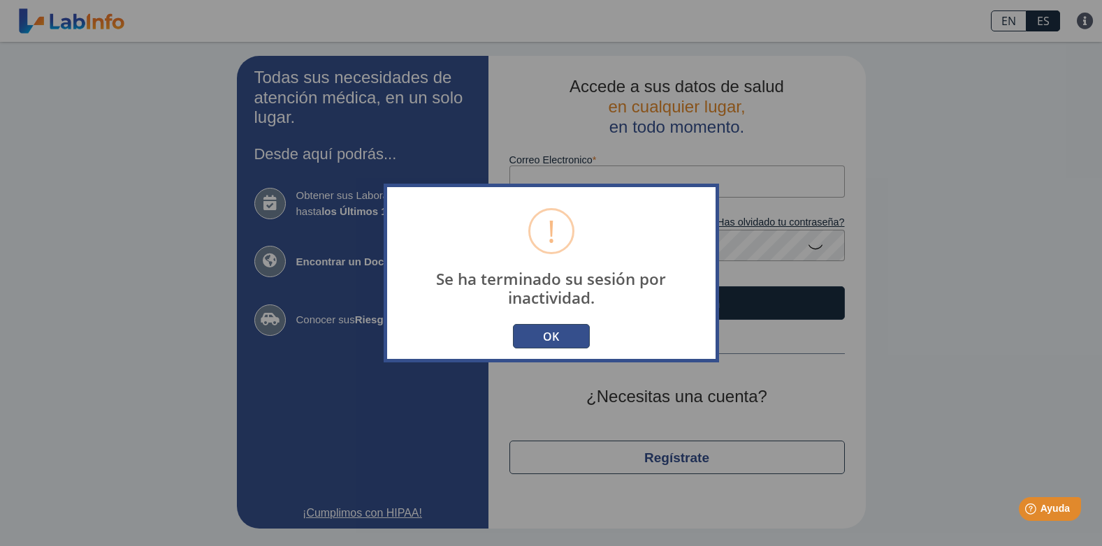
click at [539, 329] on button "OK" at bounding box center [551, 336] width 77 height 24
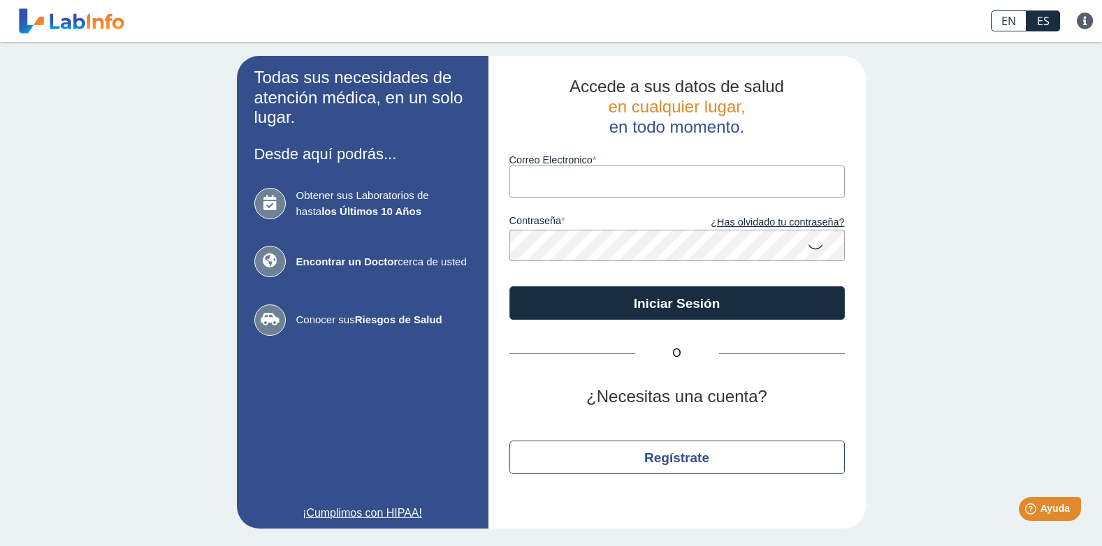
click at [544, 185] on input "Correo Electronico" at bounding box center [676, 181] width 335 height 31
type input "ecolon661@gmail.com"
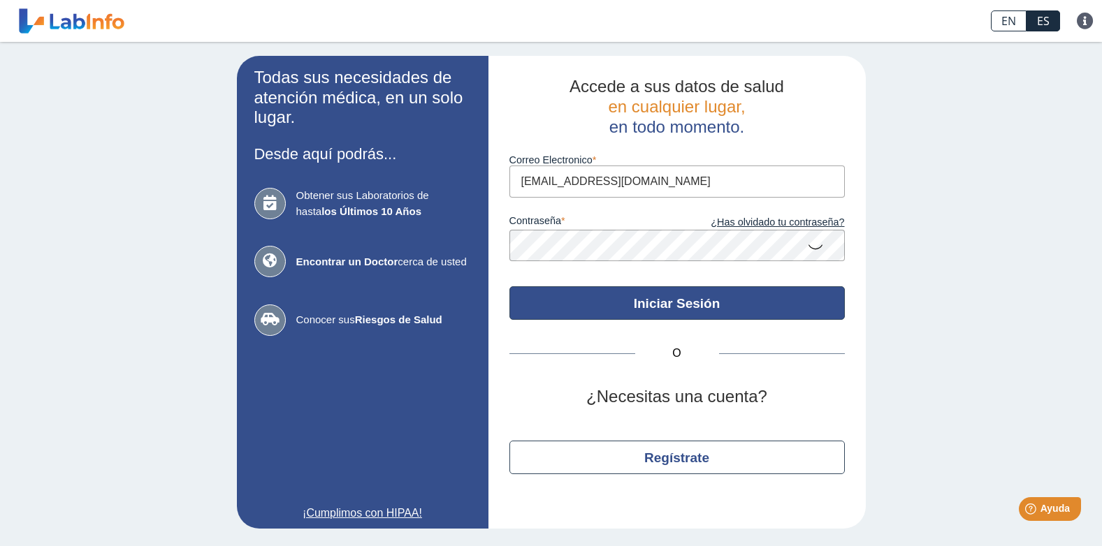
click at [590, 299] on button "Iniciar Sesión" at bounding box center [676, 303] width 335 height 34
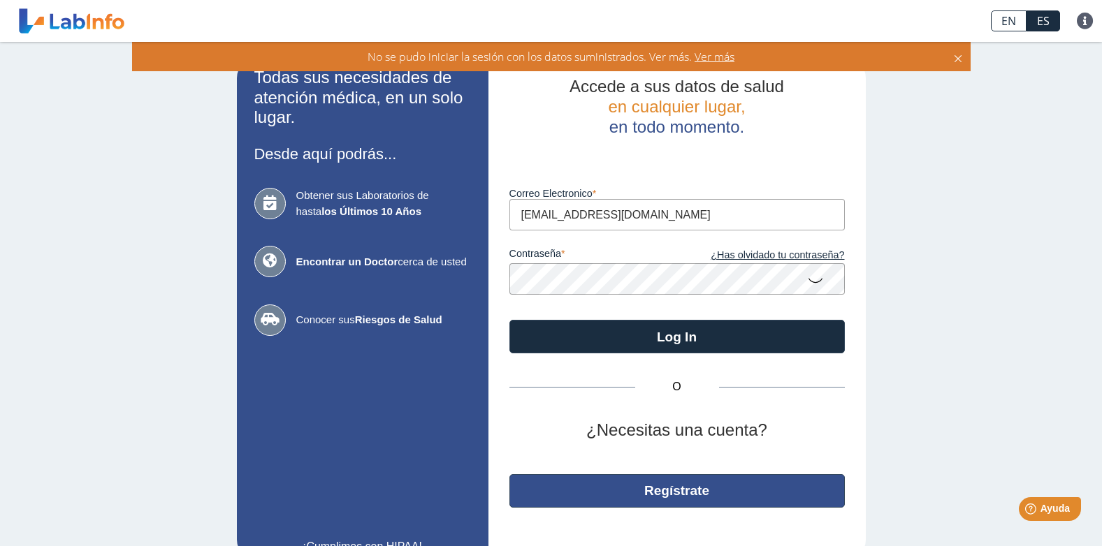
click at [659, 489] on button "Regístrate" at bounding box center [676, 491] width 335 height 34
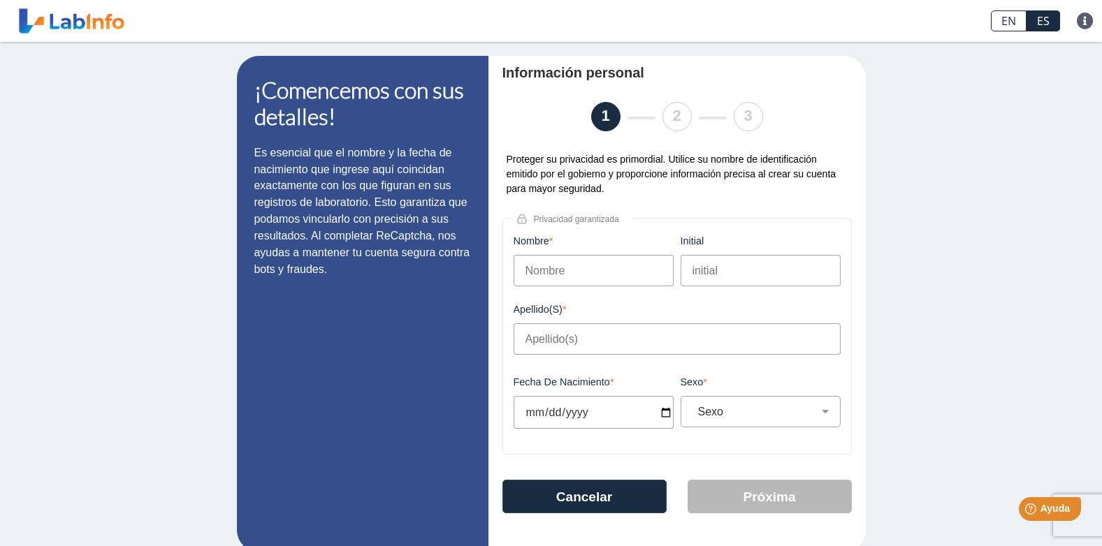
click at [553, 274] on input "Nombre" at bounding box center [594, 270] width 160 height 31
type input "Elizabeth"
click at [750, 272] on input "initial" at bounding box center [761, 270] width 160 height 31
click at [567, 348] on input "Apellido(s)" at bounding box center [677, 338] width 327 height 31
type input "c"
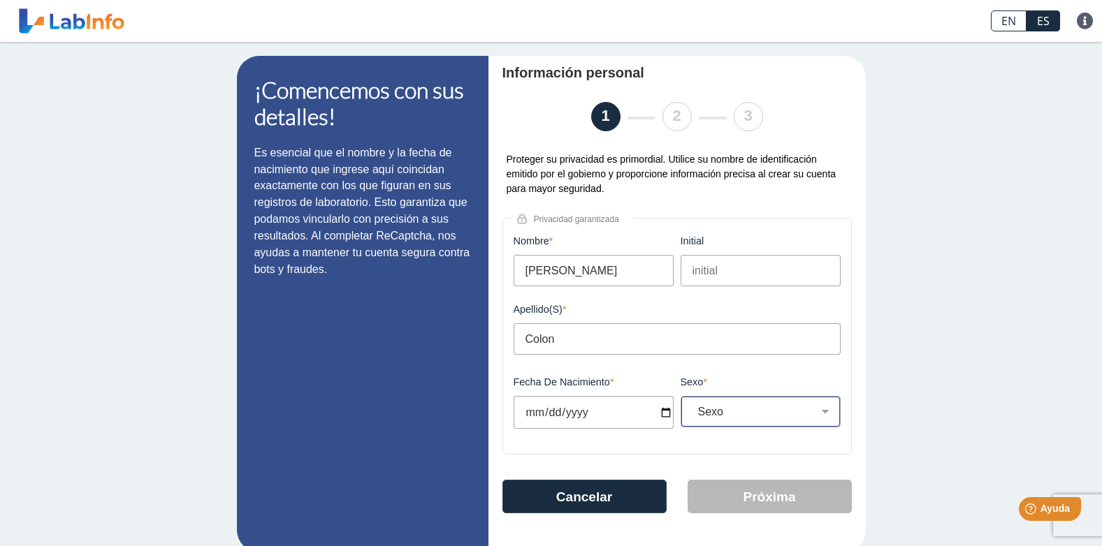
type input "Colon"
click at [793, 428] on div "Sexo Masculino Femenino" at bounding box center [761, 411] width 160 height 31
click at [816, 416] on select "Sexo Masculino Femenino" at bounding box center [765, 411] width 147 height 13
select select "F"
click at [692, 409] on select "Sexo Masculino Femenino" at bounding box center [765, 411] width 147 height 13
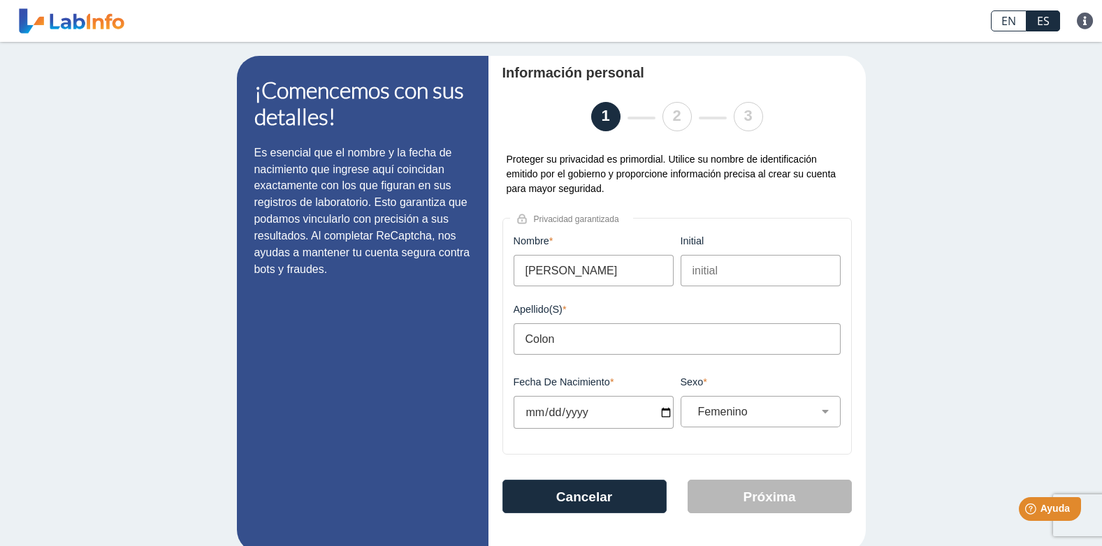
click at [659, 414] on input "Fecha de Nacimiento" at bounding box center [594, 412] width 160 height 33
click at [537, 410] on input "Fecha de Nacimiento" at bounding box center [594, 412] width 160 height 33
type input "1948-07-02"
click at [588, 344] on input "Colon" at bounding box center [677, 338] width 327 height 31
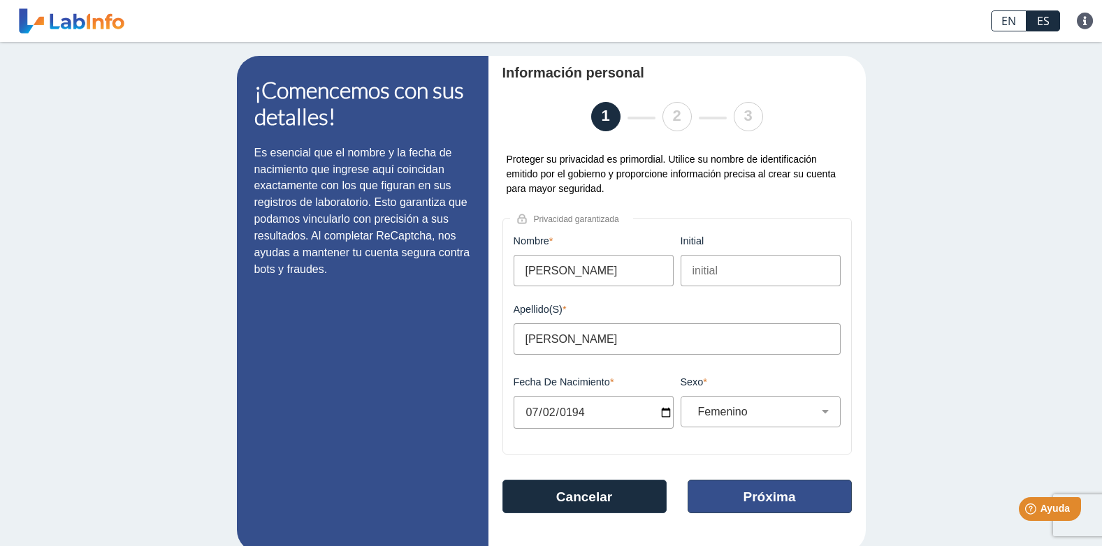
type input "Colon Guzman"
click at [732, 502] on button "Próxima" at bounding box center [770, 497] width 164 height 34
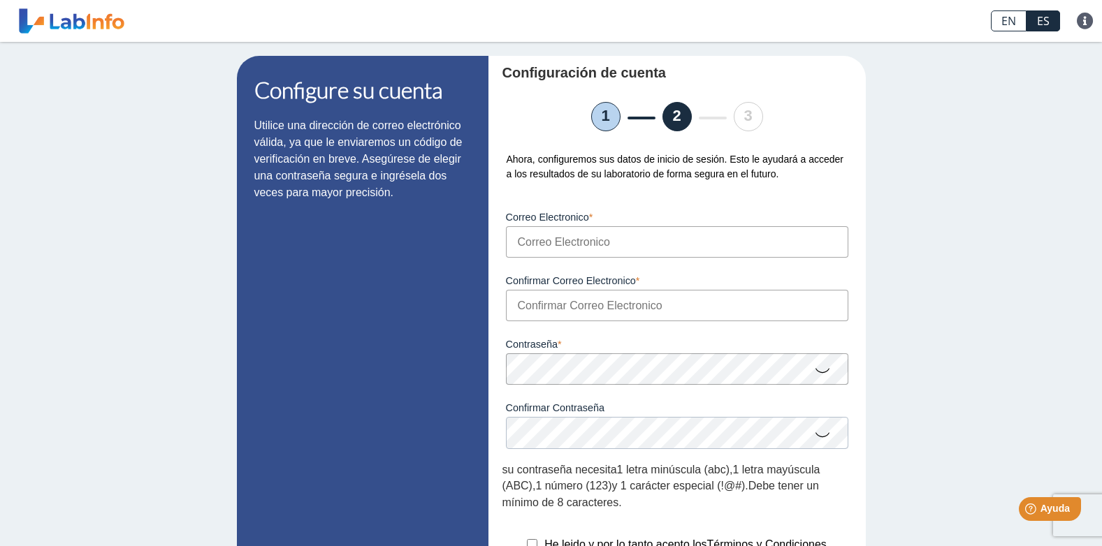
click at [523, 248] on input "Correo Electronico" at bounding box center [677, 241] width 342 height 31
type input "ecolon661@gmail.com"
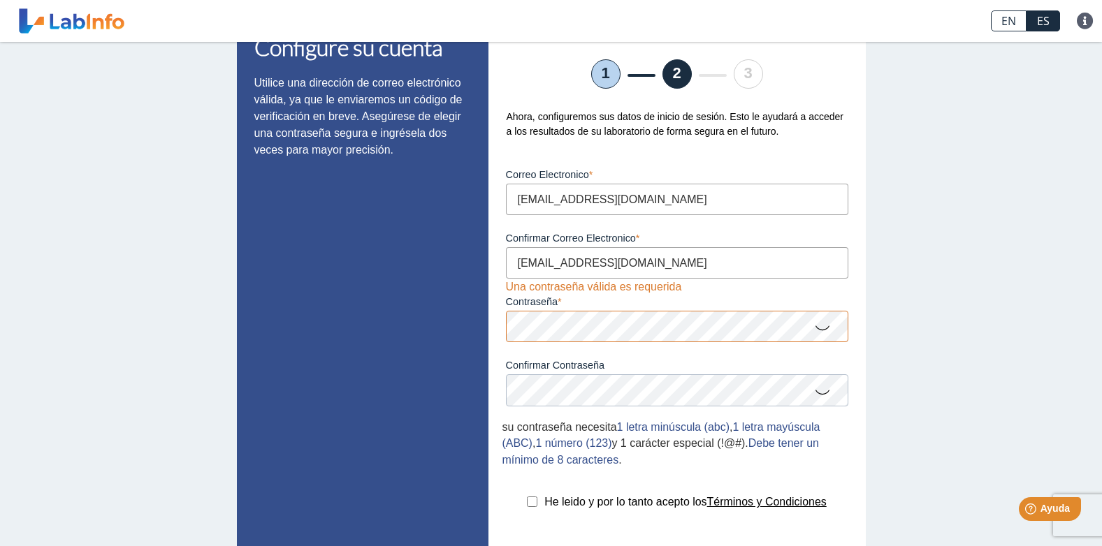
scroll to position [140, 0]
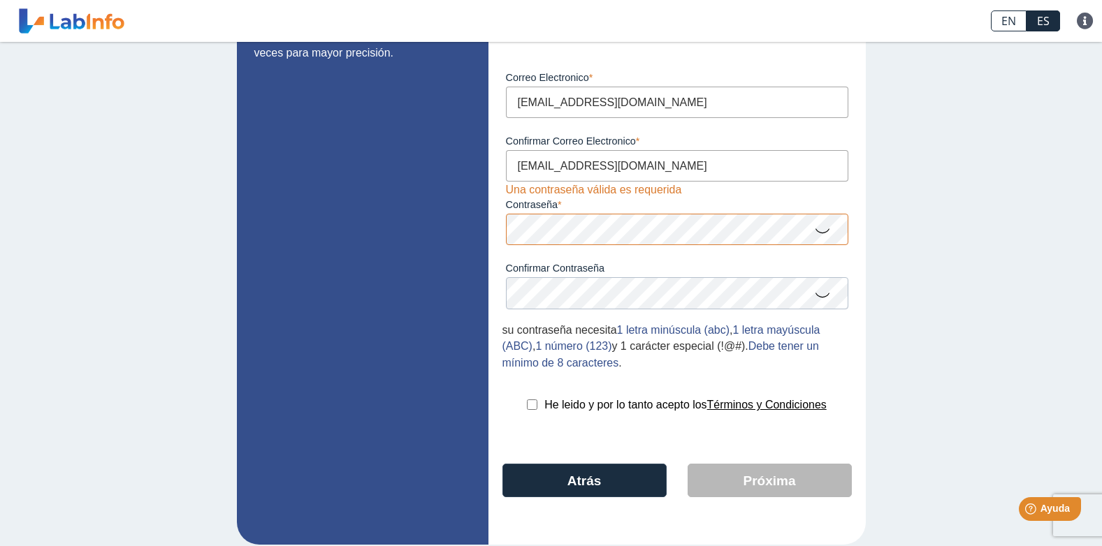
click at [529, 410] on input "checkbox" at bounding box center [532, 405] width 10 height 10
checkbox input "true"
click at [456, 238] on app-registration "Configure su cuenta Utilice una dirección de correo electrónico válida, ya que …" at bounding box center [551, 230] width 629 height 629
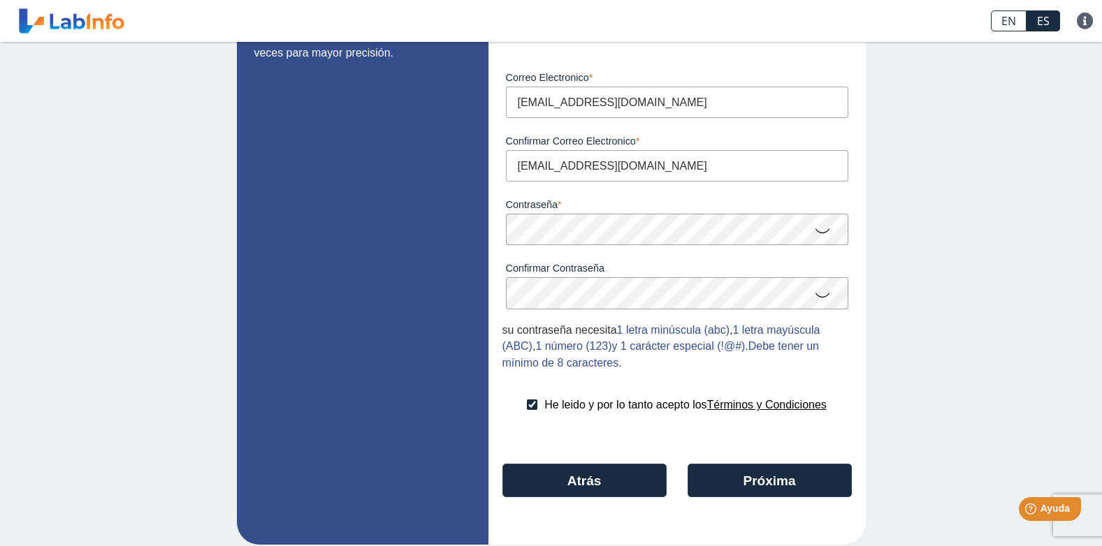
click at [819, 232] on icon at bounding box center [822, 230] width 17 height 27
click at [820, 298] on icon at bounding box center [822, 294] width 17 height 27
click at [765, 483] on button "Próxima" at bounding box center [770, 481] width 164 height 34
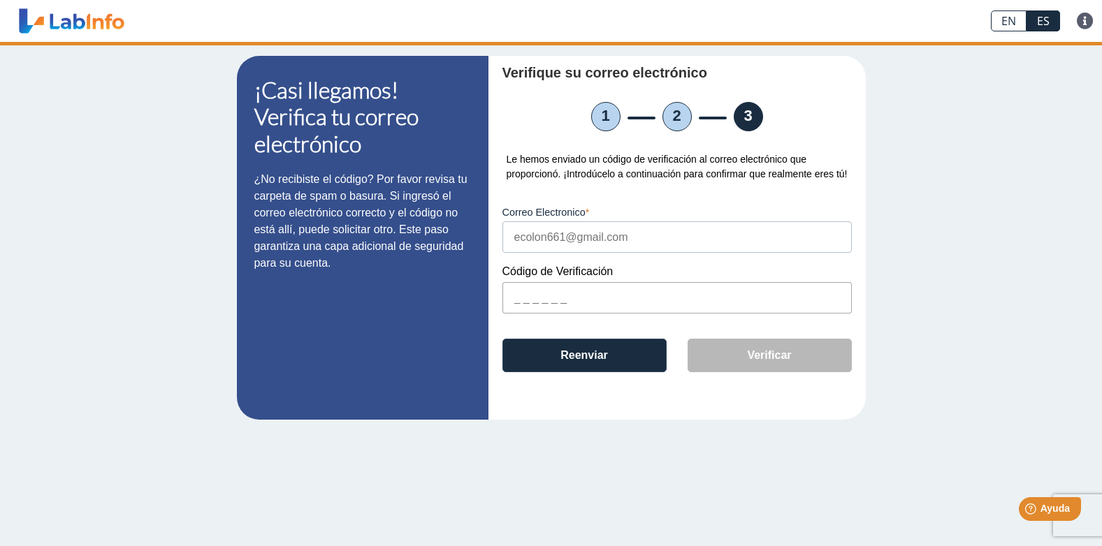
scroll to position [0, 0]
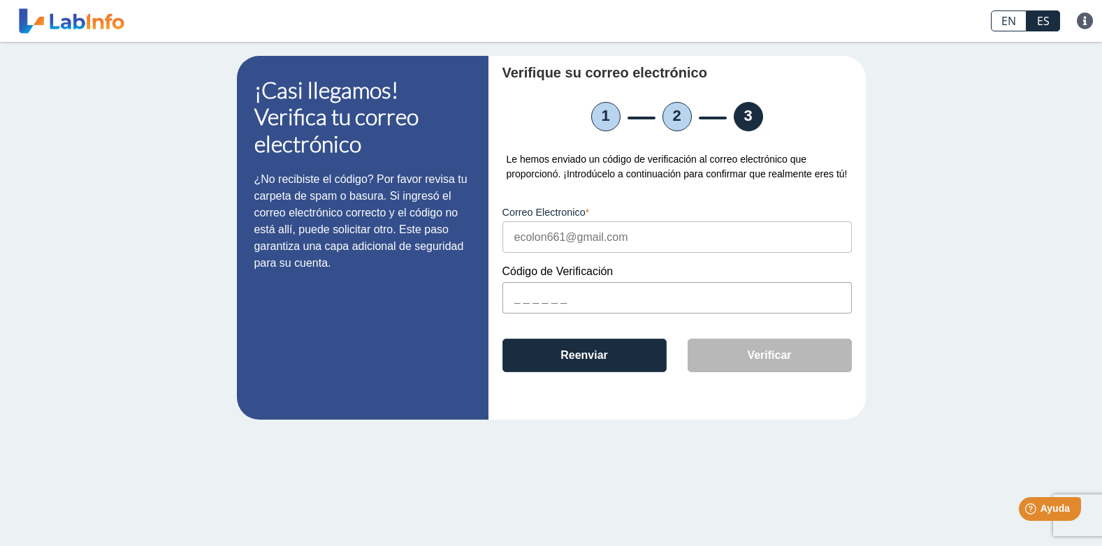
click at [565, 302] on input "text" at bounding box center [676, 297] width 349 height 31
drag, startPoint x: 565, startPoint y: 302, endPoint x: 484, endPoint y: 328, distance: 85.3
click at [421, 335] on app-registration "¡Casi llegamos! Verifica tu correo electrónico ¿No recibiste el código? Por fav…" at bounding box center [551, 238] width 629 height 364
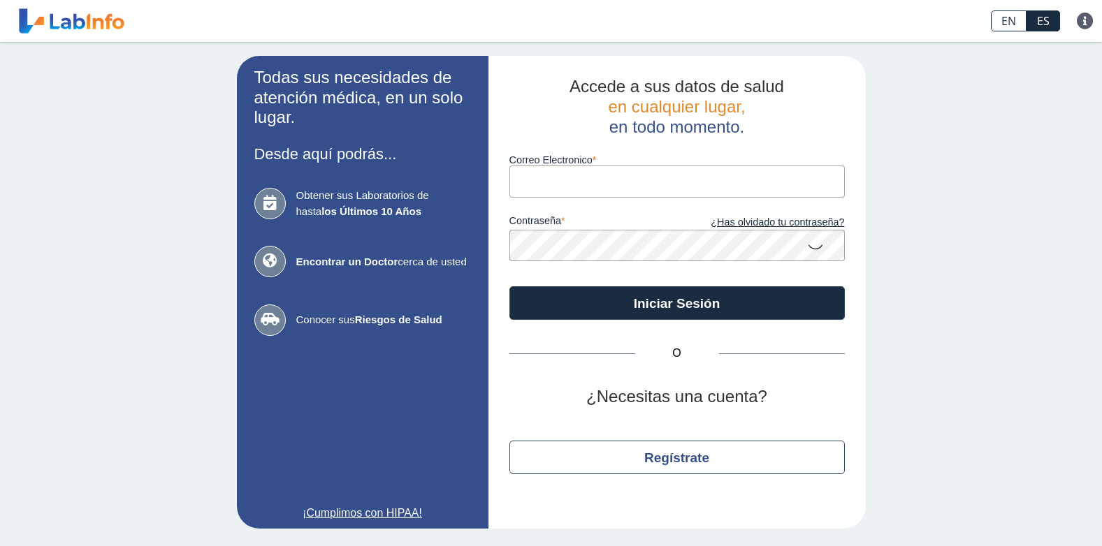
drag, startPoint x: 0, startPoint y: 0, endPoint x: 593, endPoint y: 182, distance: 620.4
click at [593, 182] on input "Correo Electronico" at bounding box center [676, 181] width 335 height 31
type input "ecolon661@gmail.com"
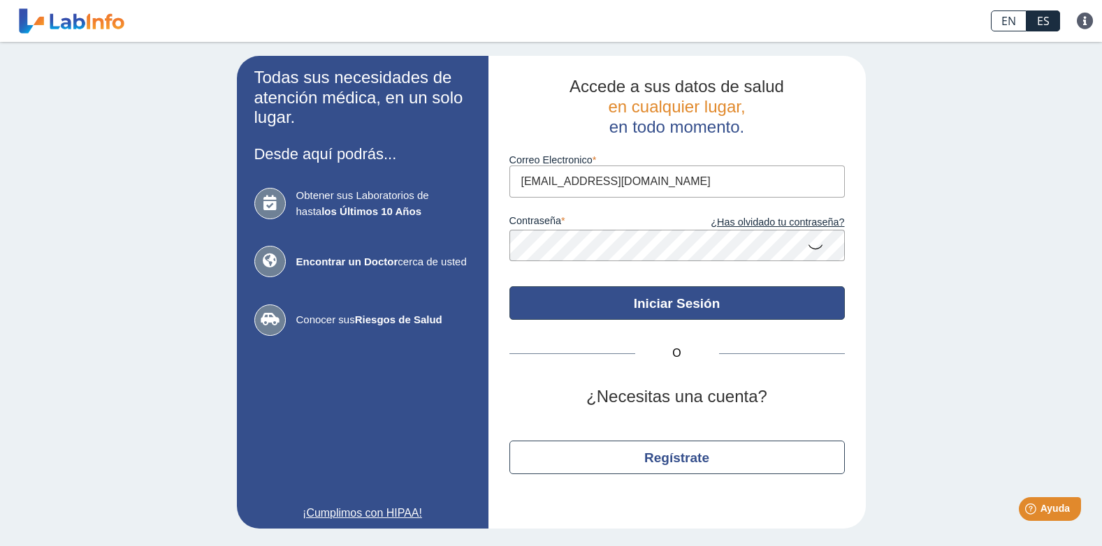
click at [623, 305] on button "Iniciar Sesión" at bounding box center [676, 303] width 335 height 34
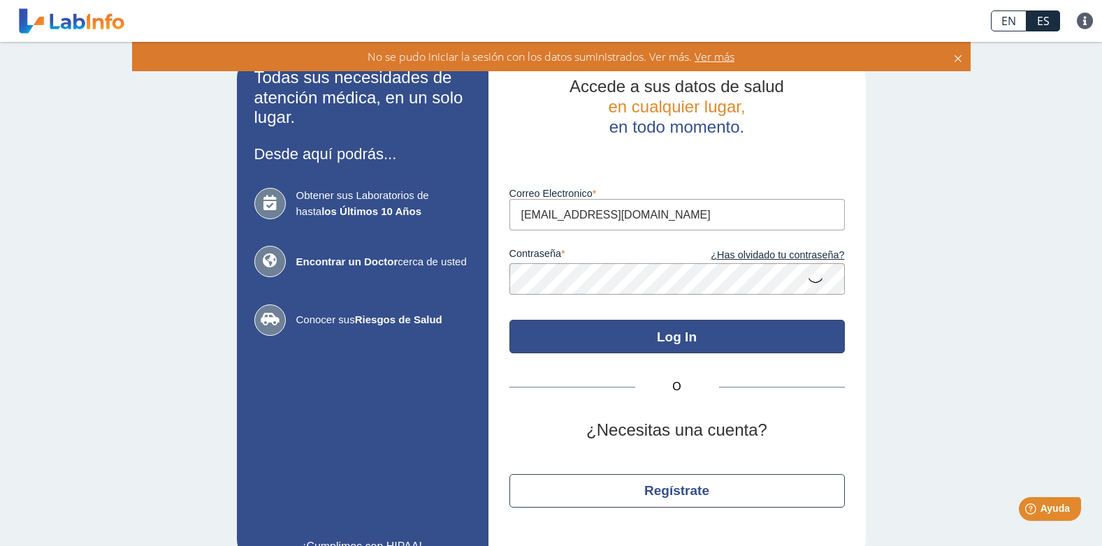
click at [675, 344] on button "Log In" at bounding box center [676, 337] width 335 height 34
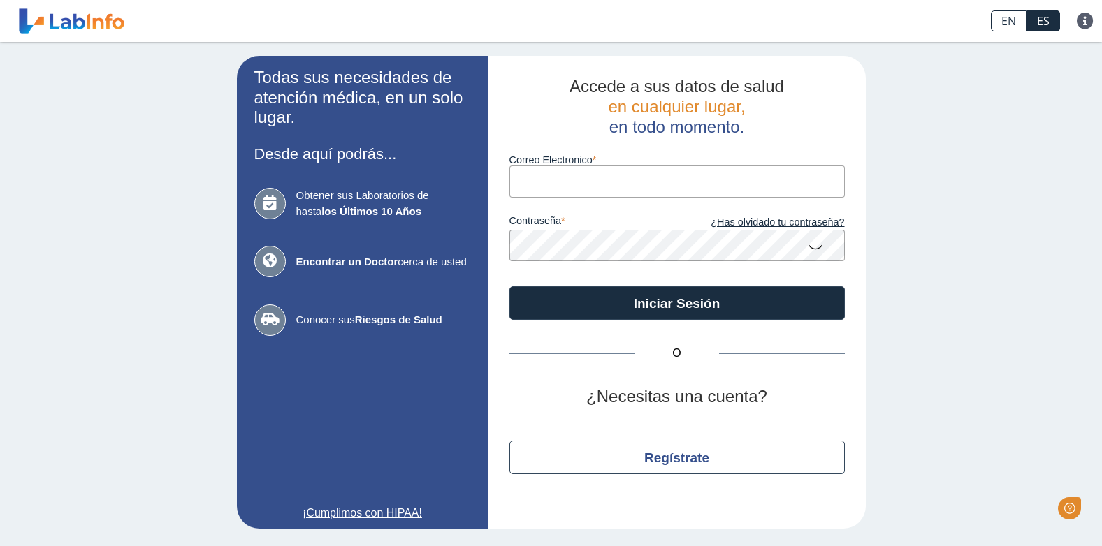
click at [637, 188] on input "Correo Electronico" at bounding box center [676, 181] width 335 height 31
type input "[EMAIL_ADDRESS][DOMAIN_NAME]"
type input "perezrescue1@gmail.com"
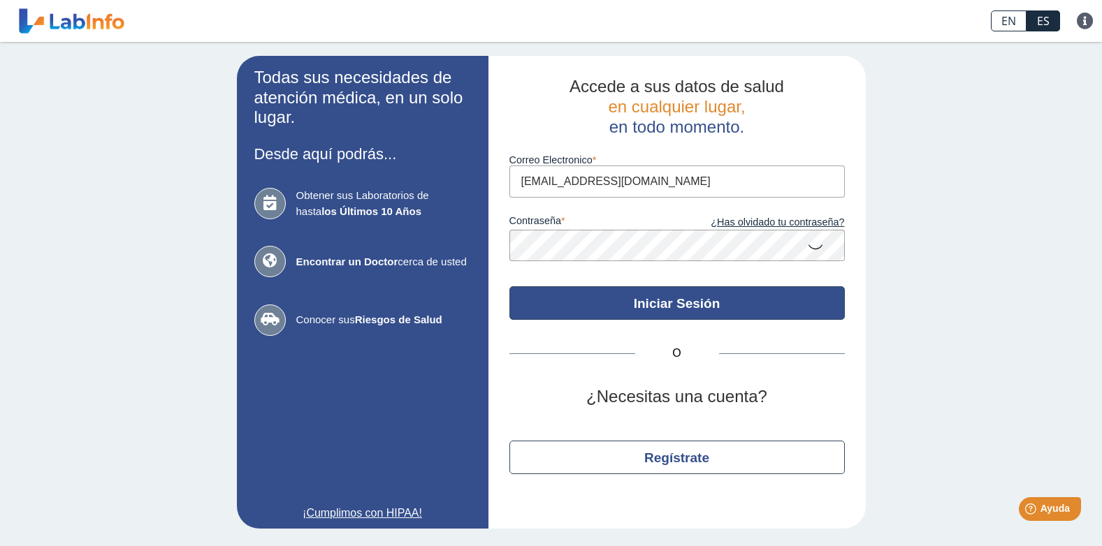
click at [597, 311] on button "Iniciar Sesión" at bounding box center [676, 303] width 335 height 34
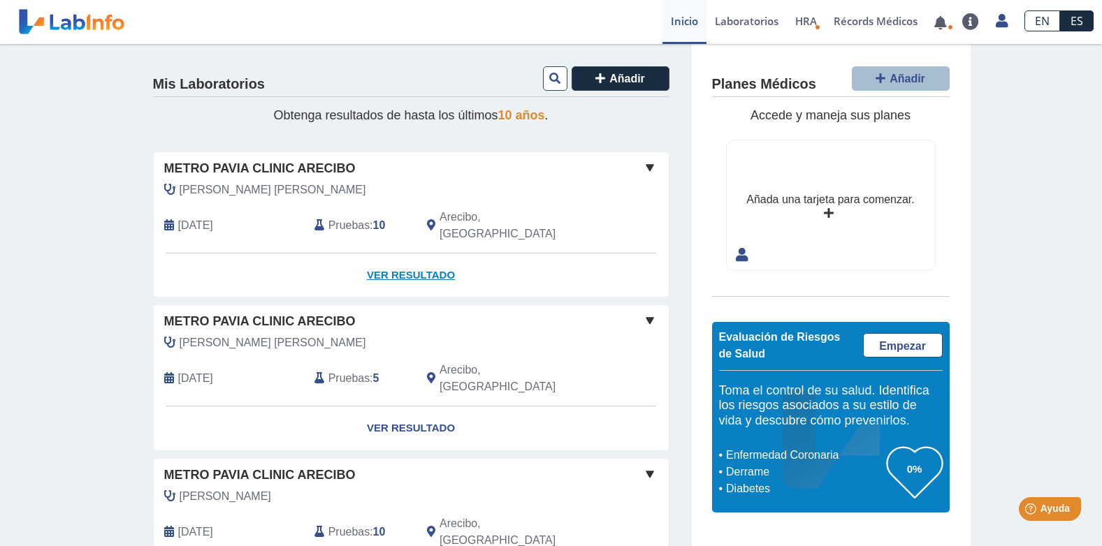
click at [416, 256] on link "Ver Resultado" at bounding box center [411, 276] width 515 height 44
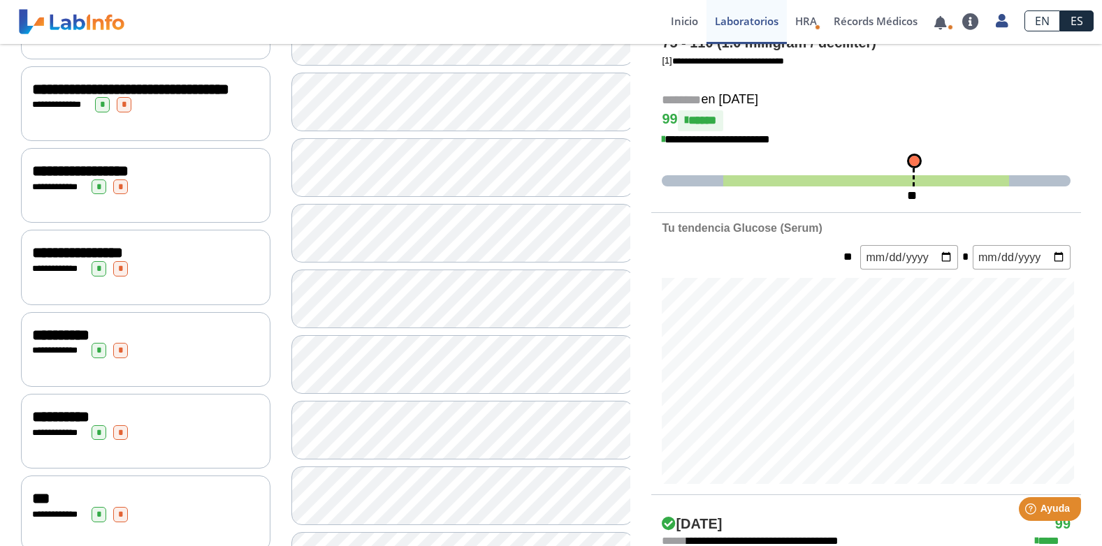
scroll to position [322, 0]
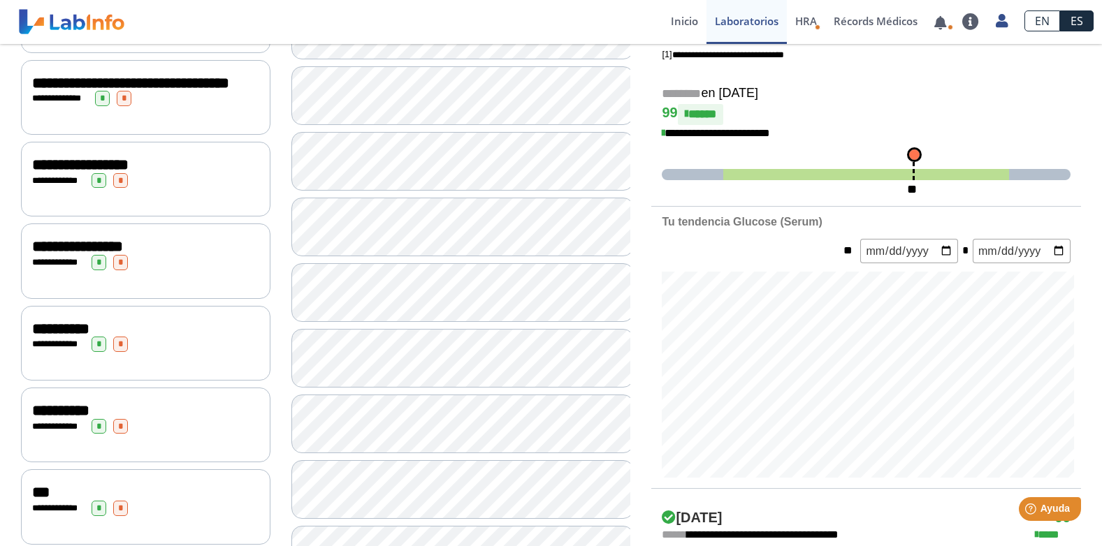
click at [122, 106] on span "*" at bounding box center [124, 98] width 15 height 15
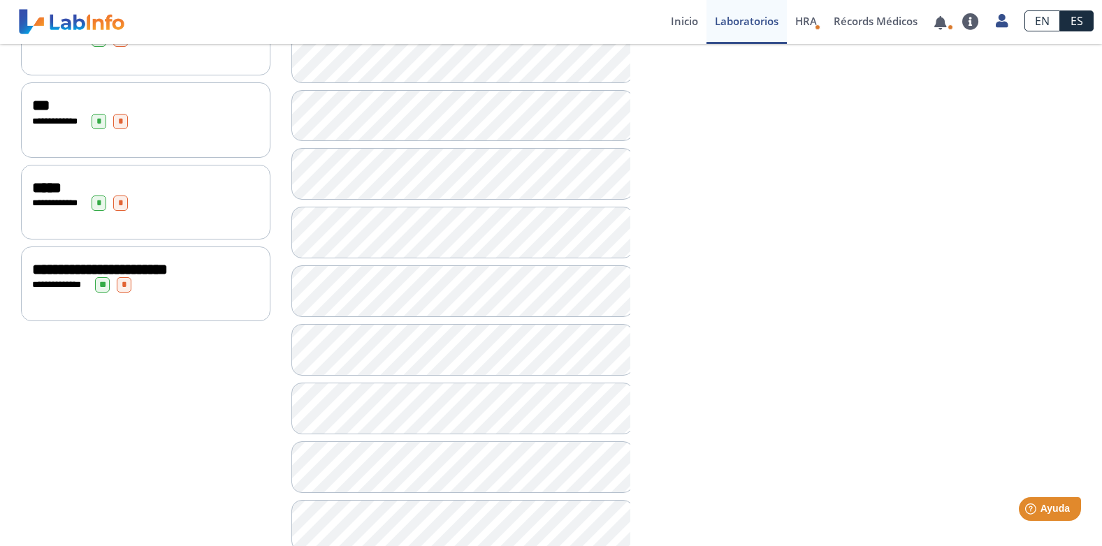
scroll to position [741, 0]
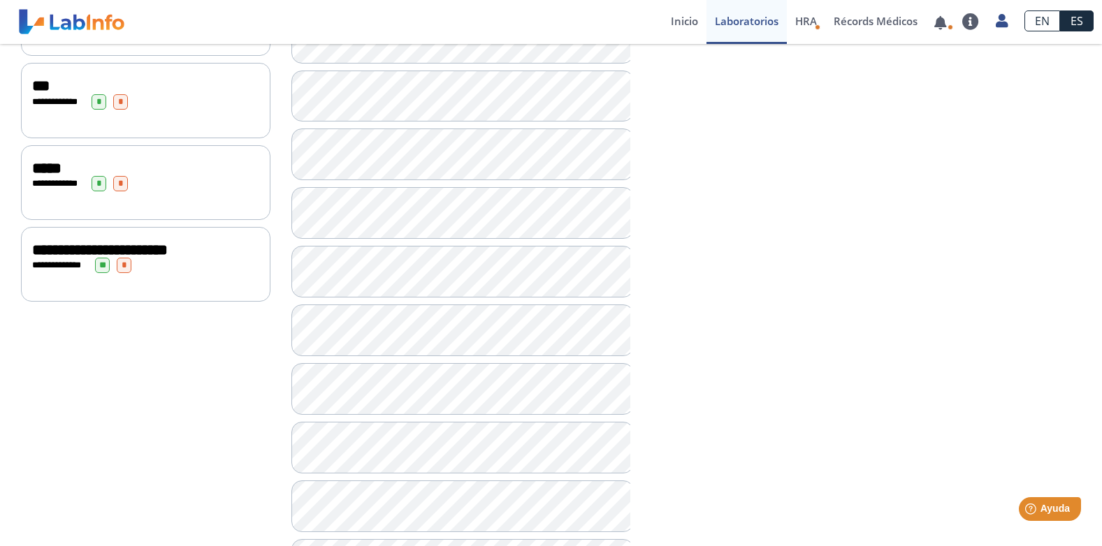
scroll to position [808, 0]
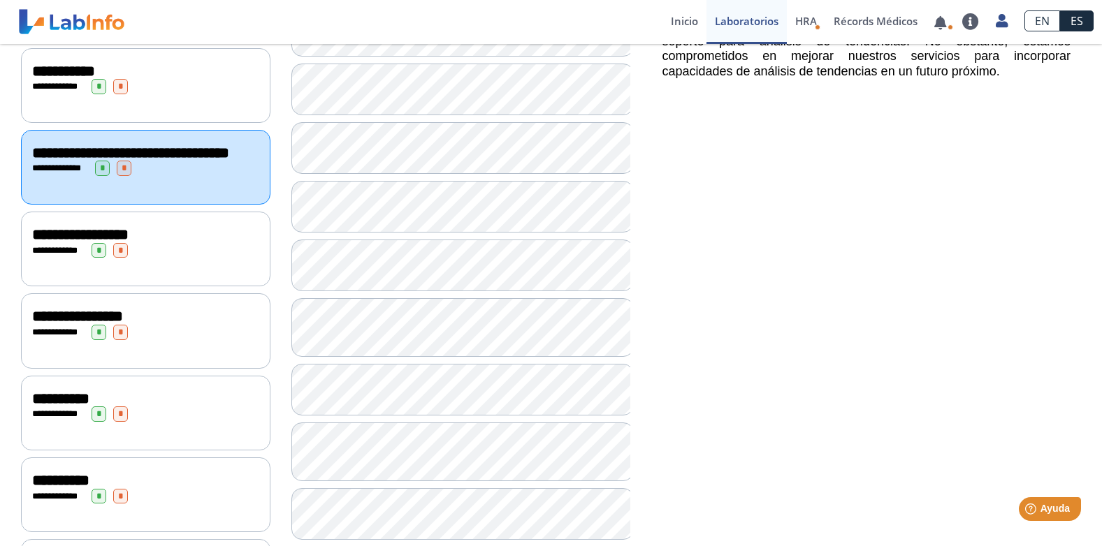
scroll to position [217, 0]
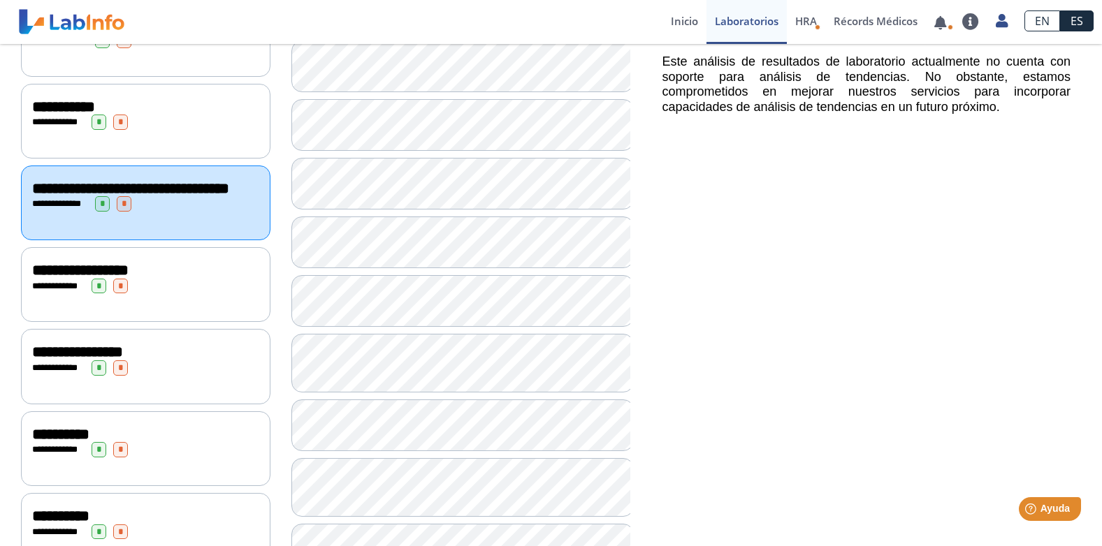
click at [171, 294] on div "**********" at bounding box center [145, 286] width 227 height 15
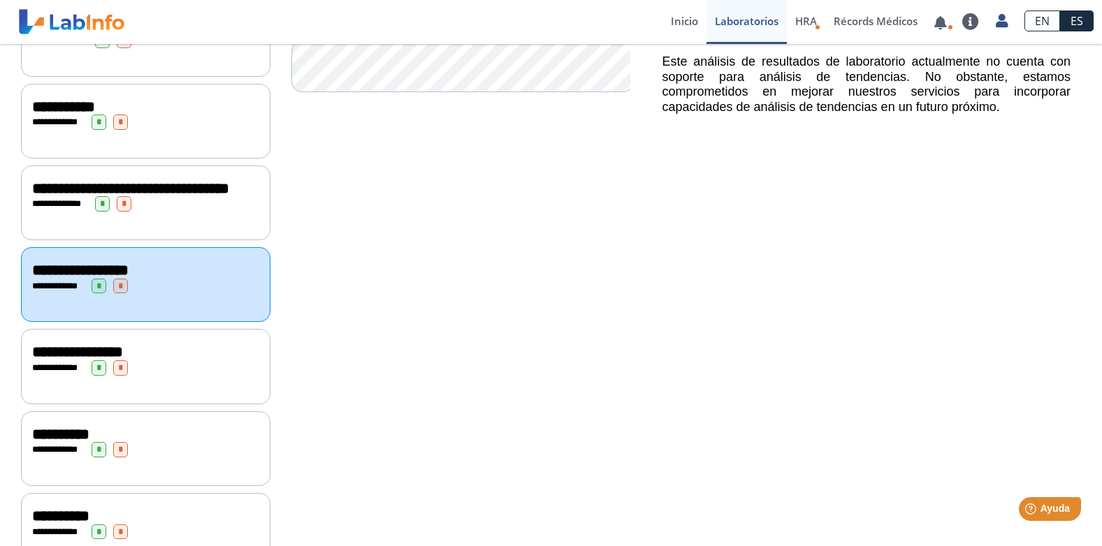
scroll to position [286, 0]
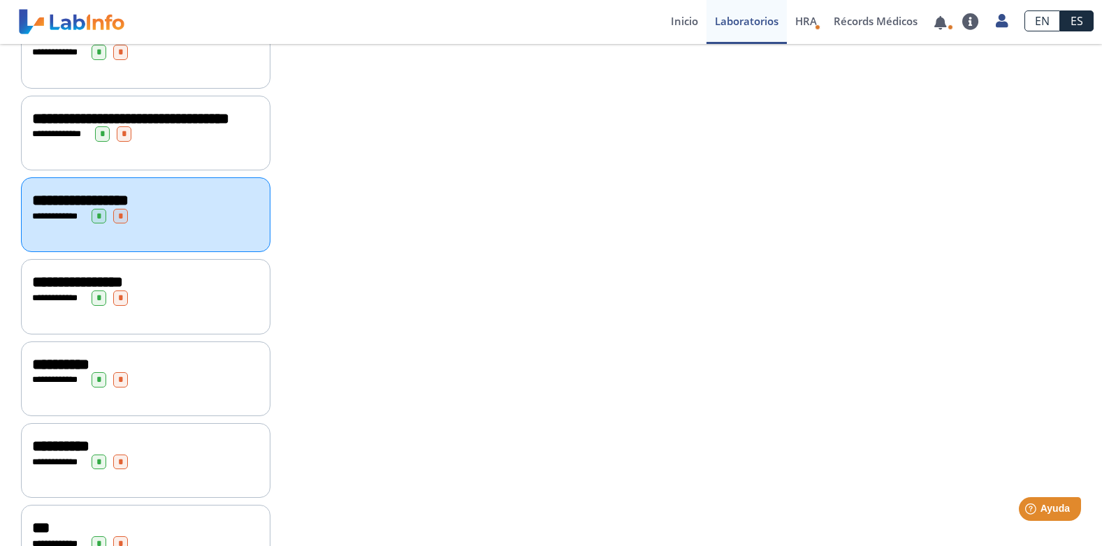
click at [171, 315] on div "**********" at bounding box center [145, 296] width 249 height 75
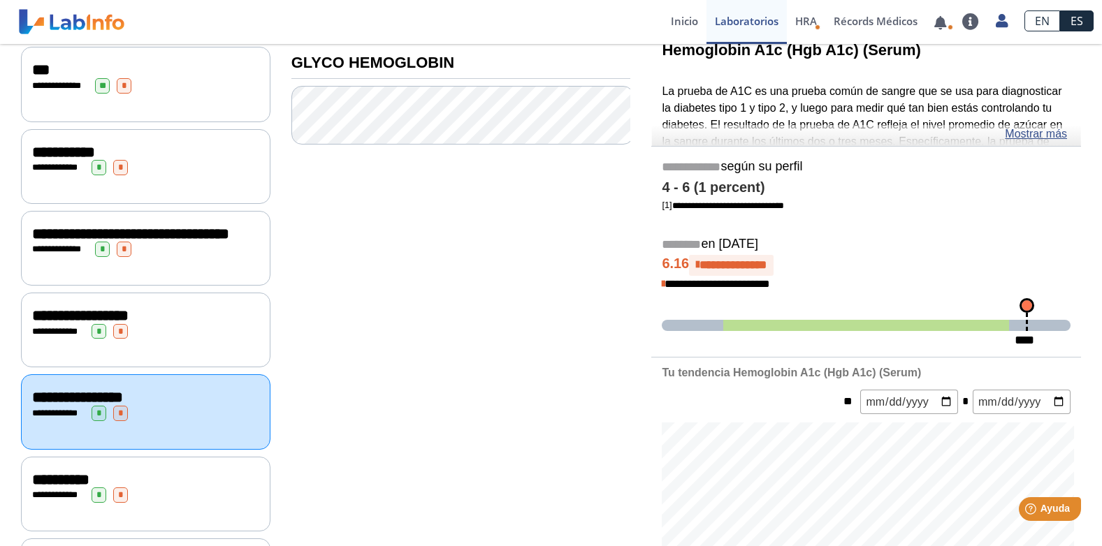
scroll to position [147, 0]
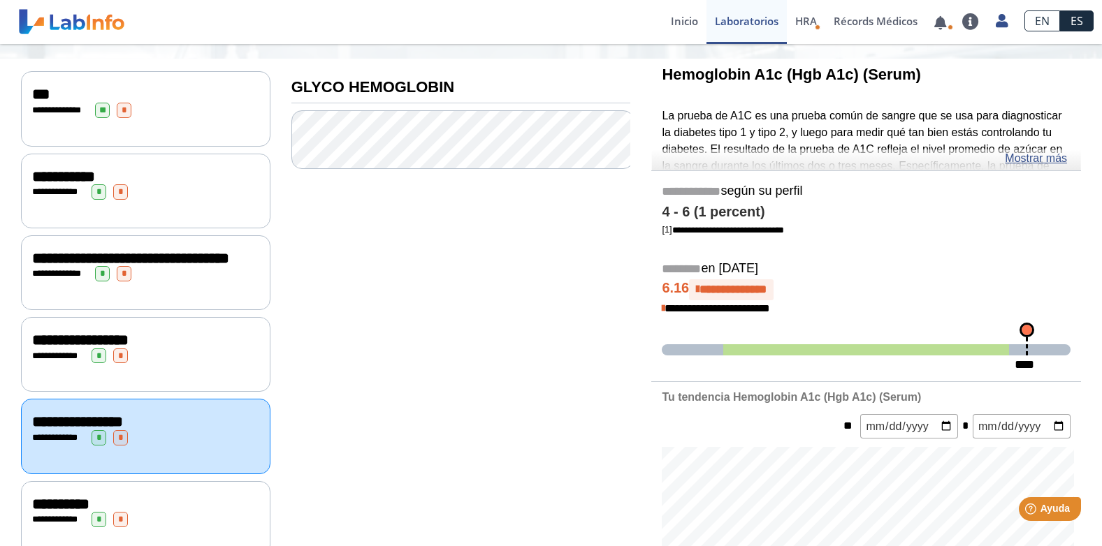
click at [192, 282] on div "**********" at bounding box center [145, 273] width 227 height 15
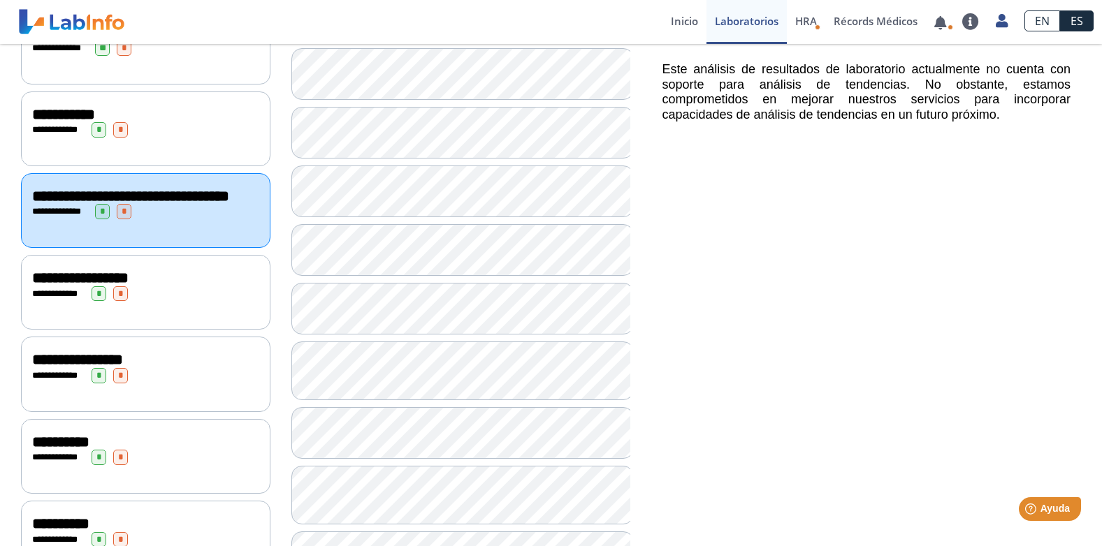
scroll to position [210, 0]
click at [192, 286] on div "**********" at bounding box center [145, 277] width 227 height 17
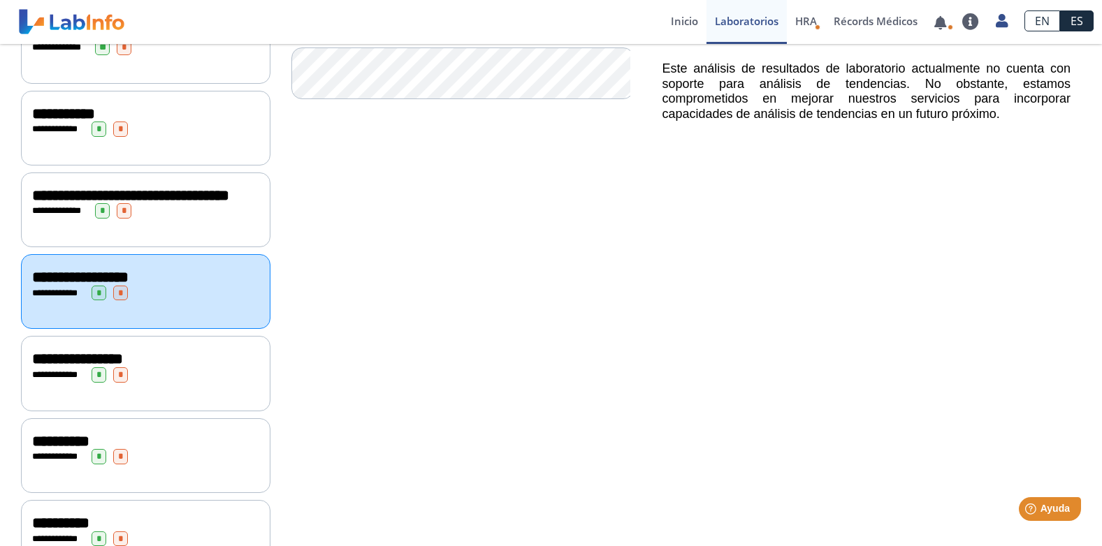
scroll to position [140, 0]
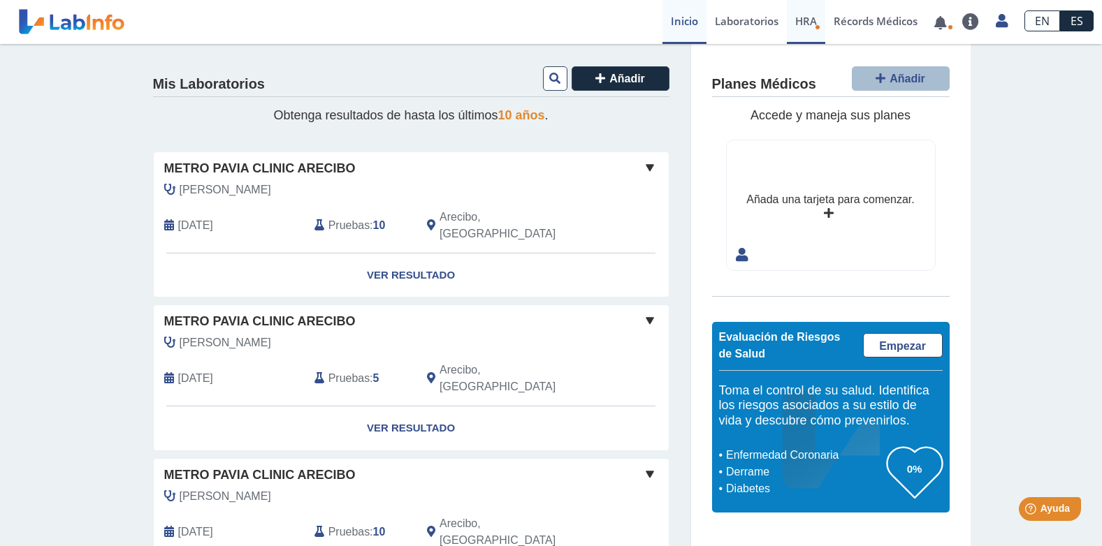
click at [802, 22] on span "HRA" at bounding box center [806, 21] width 22 height 14
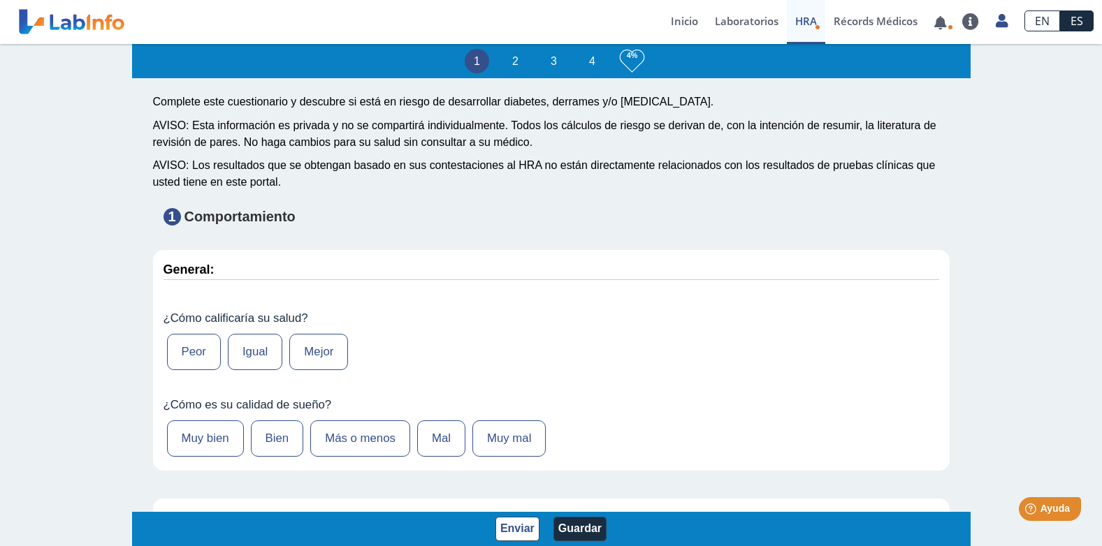
scroll to position [70, 0]
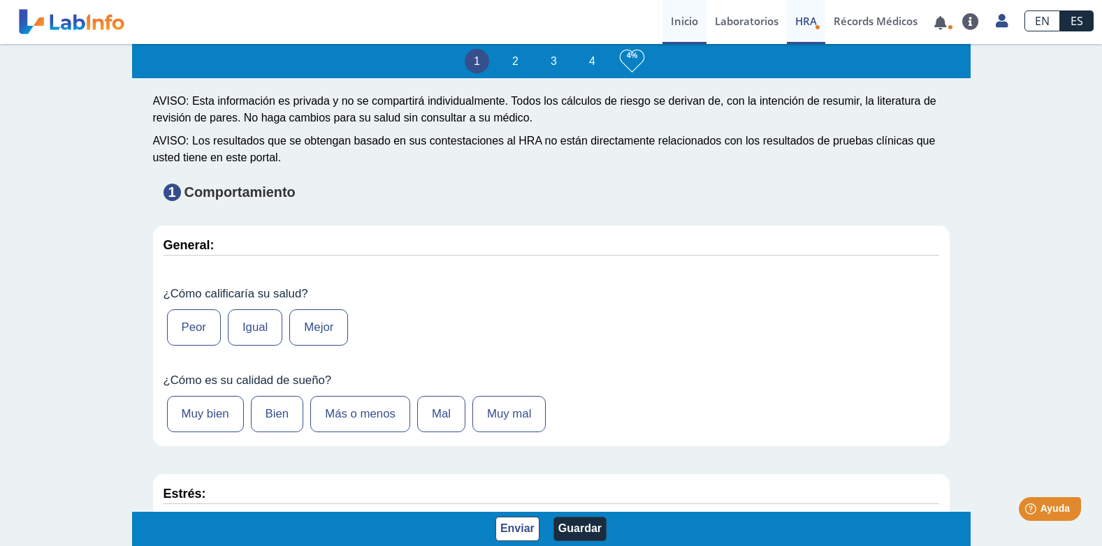
click at [687, 21] on link "Inicio" at bounding box center [684, 22] width 44 height 44
